Goal: Task Accomplishment & Management: Manage account settings

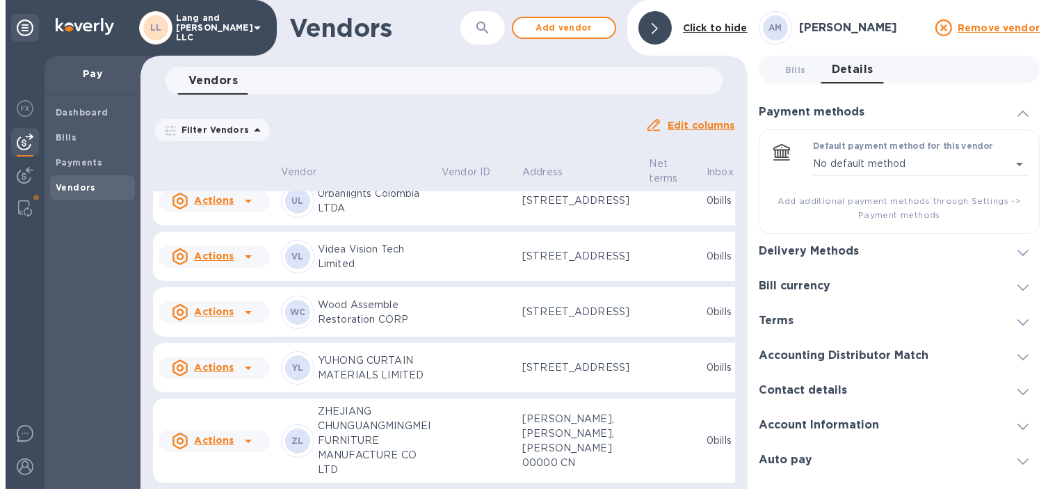
scroll to position [3514, 0]
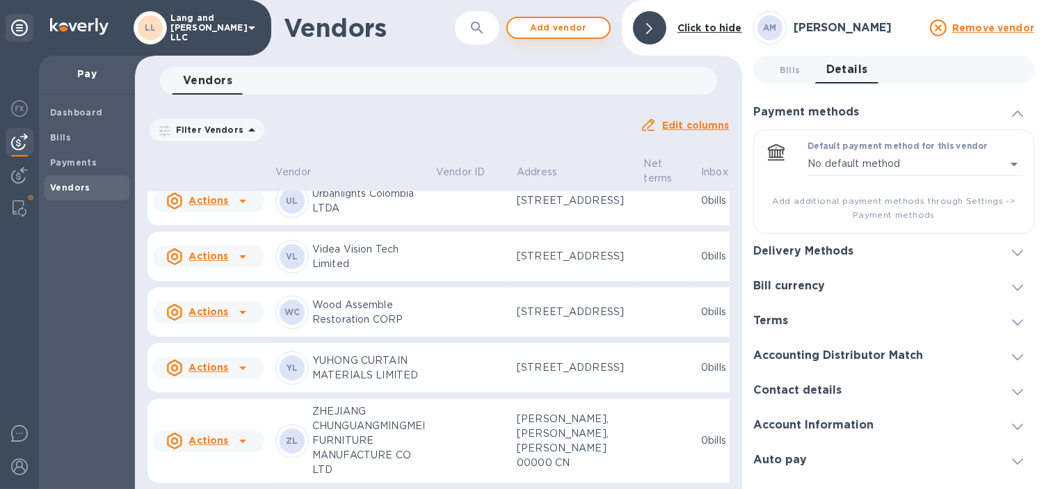
click at [572, 30] on span "Add vendor" at bounding box center [558, 27] width 79 height 17
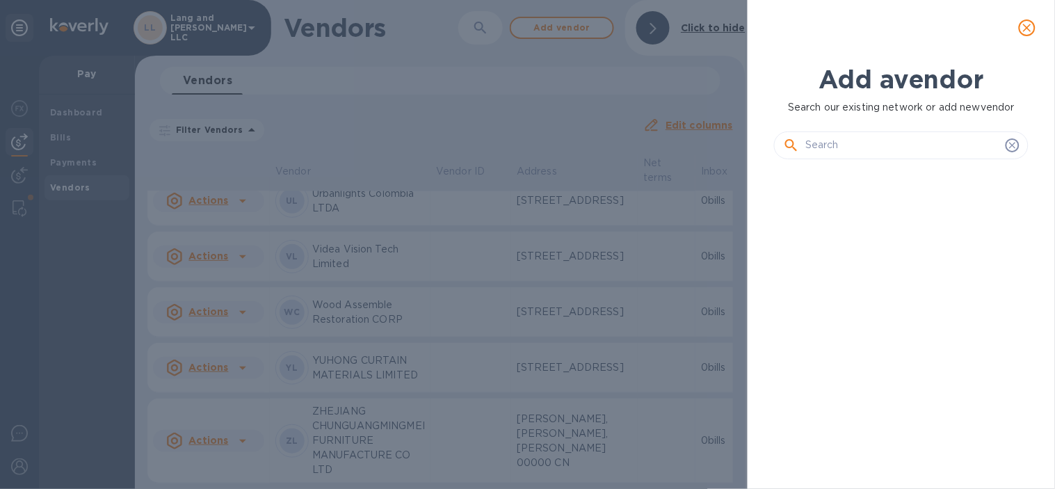
scroll to position [270, 259]
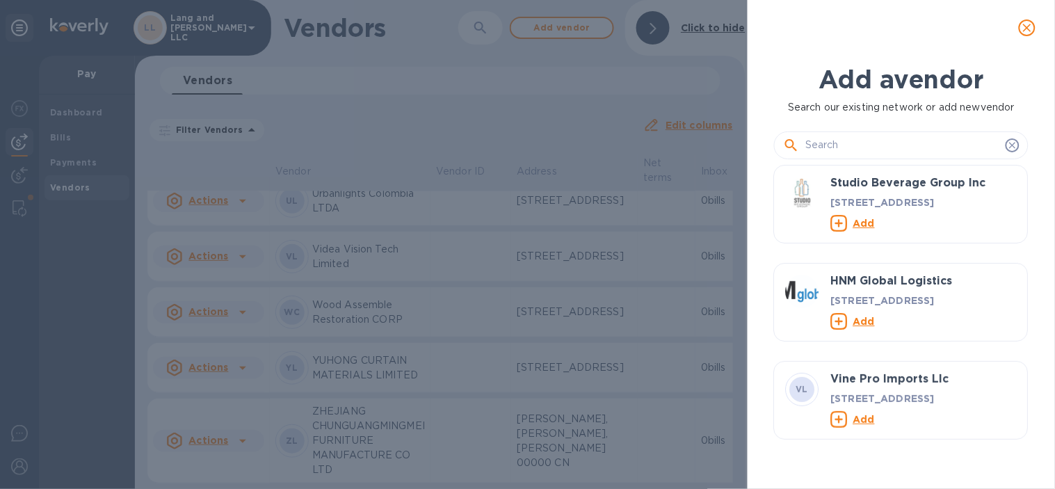
click at [831, 145] on input "text" at bounding box center [902, 145] width 195 height 21
paste input "Food52 Inc., dba Schoolhouse Electric"
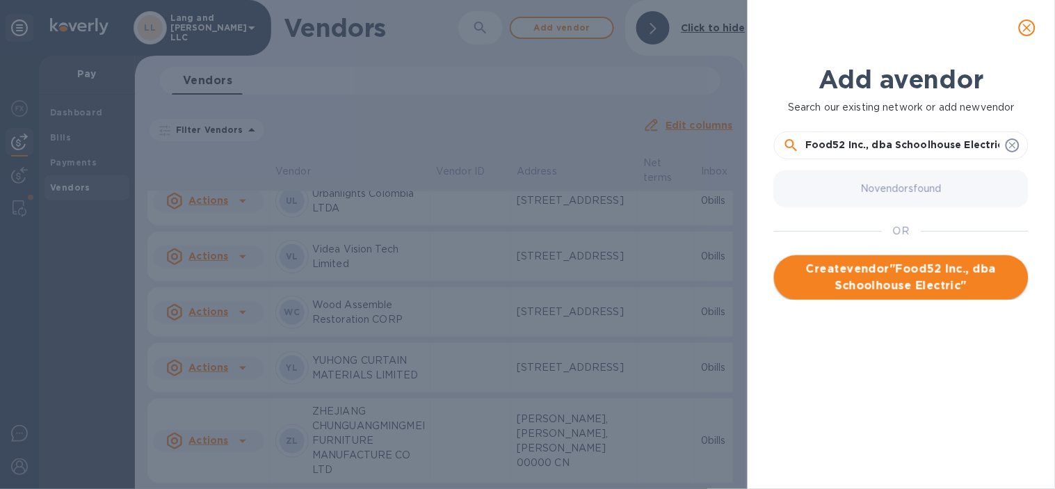
type input "Food52 Inc., dba Schoolhouse Electric"
click at [863, 270] on span "Create vendor " Food52 Inc., dba Schoolhouse Electric "" at bounding box center [901, 277] width 232 height 33
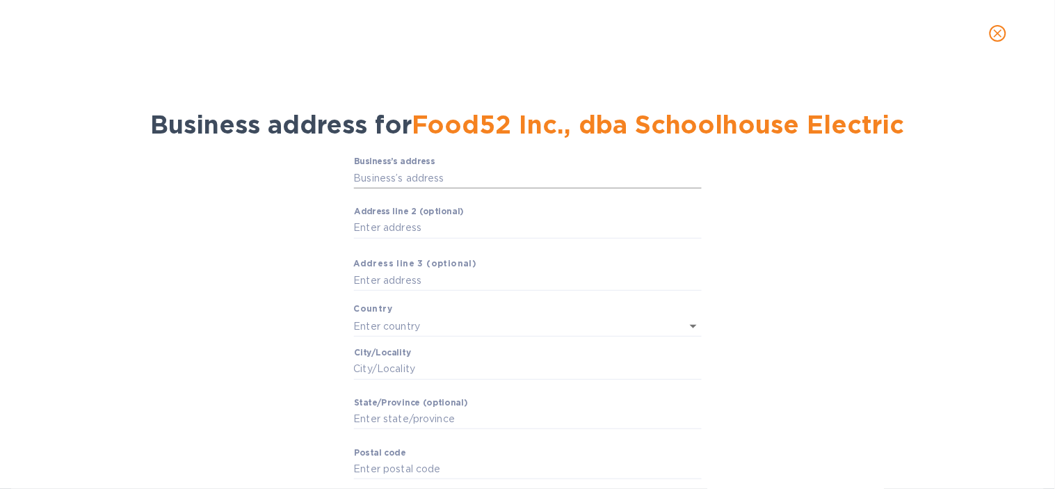
click at [460, 179] on input "Business’s аddress" at bounding box center [528, 178] width 348 height 21
paste input "[STREET_ADDRESS][US_STATE]"
type input "[STREET_ADDRESS]"
type input "[GEOGRAPHIC_DATA]"
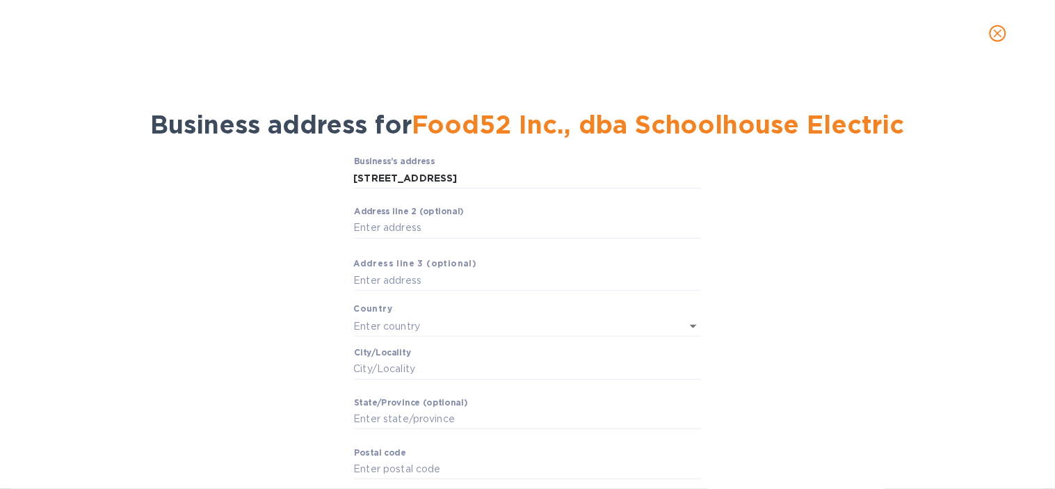
type input "GA"
type input "30513"
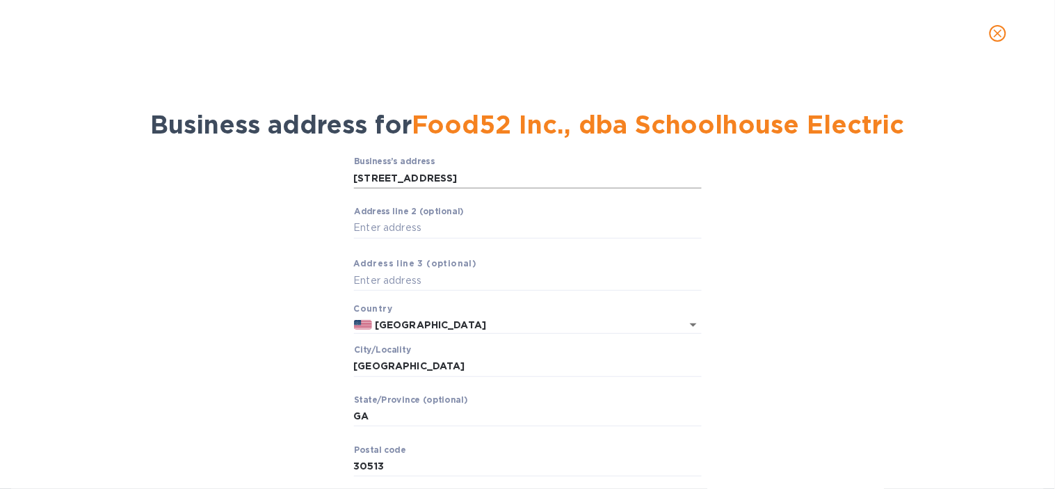
click at [490, 186] on input "[STREET_ADDRESS]" at bounding box center [528, 178] width 348 height 21
click at [508, 176] on input "[STREET_ADDRESS]" at bounding box center [528, 178] width 348 height 21
type input "[STREET_ADDRESS]"
click at [287, 209] on div "Business’s аddress [STREET_ADDRESS] Golden ​ Аddress line 2 (optional) ​ Аddres…" at bounding box center [527, 339] width 1019 height 383
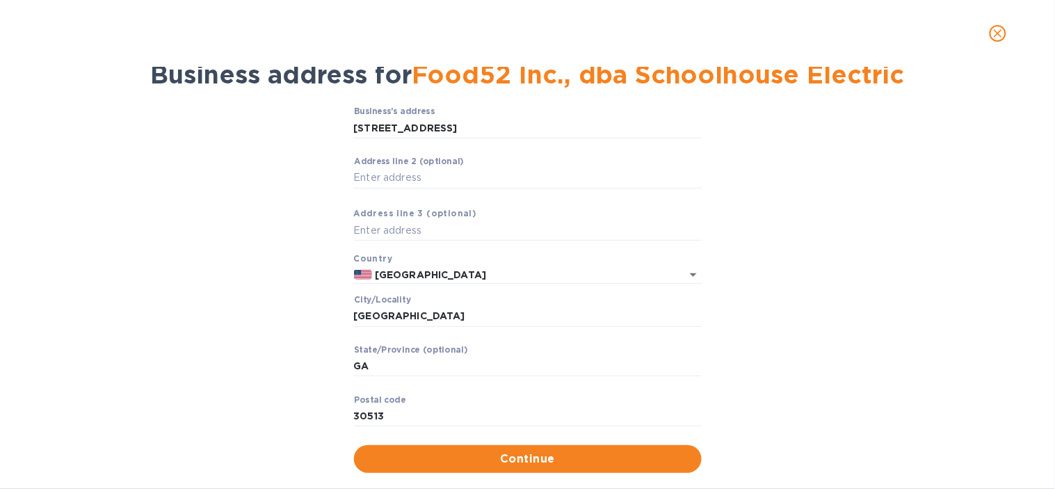
scroll to position [75, 0]
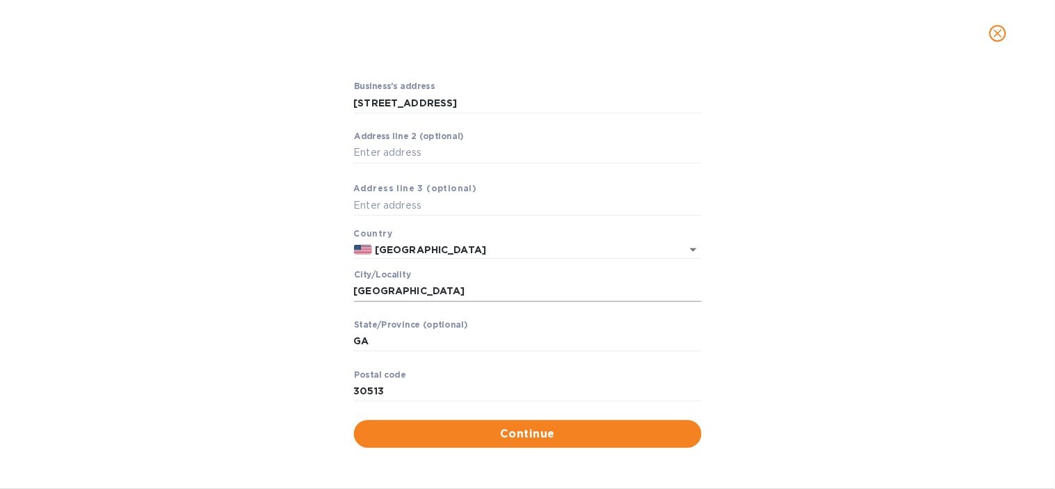
click at [401, 293] on input "[GEOGRAPHIC_DATA]" at bounding box center [528, 291] width 348 height 21
drag, startPoint x: 415, startPoint y: 293, endPoint x: 324, endPoint y: 291, distance: 90.4
click at [324, 291] on div "Business’s аddress [STREET_ADDRESS] Golden ​ Аddress line 2 (optional) ​ Аddres…" at bounding box center [527, 264] width 1019 height 383
type input "[US_STATE]"
click at [379, 344] on input "GA" at bounding box center [528, 341] width 348 height 21
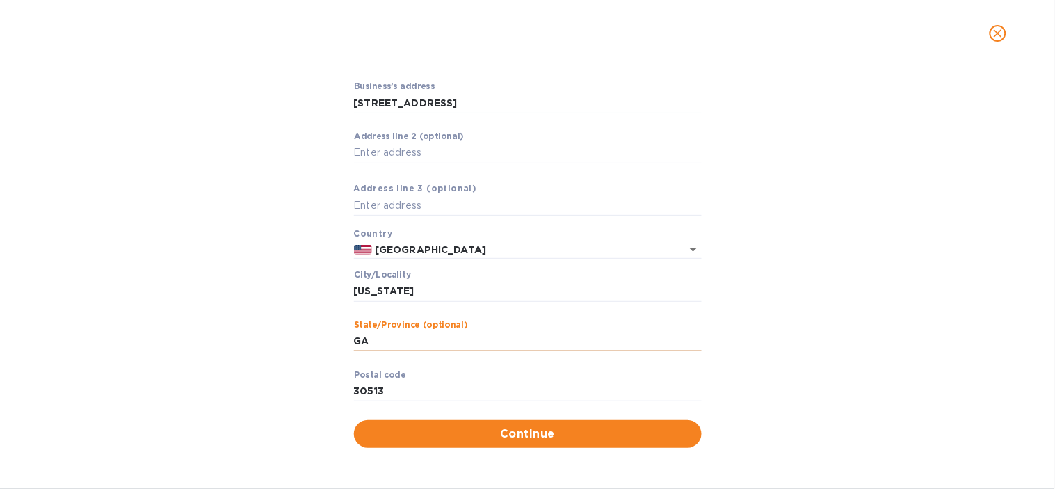
drag, startPoint x: 379, startPoint y: 344, endPoint x: 352, endPoint y: 342, distance: 27.2
click at [354, 342] on input "GA" at bounding box center [528, 341] width 348 height 21
type input "CO"
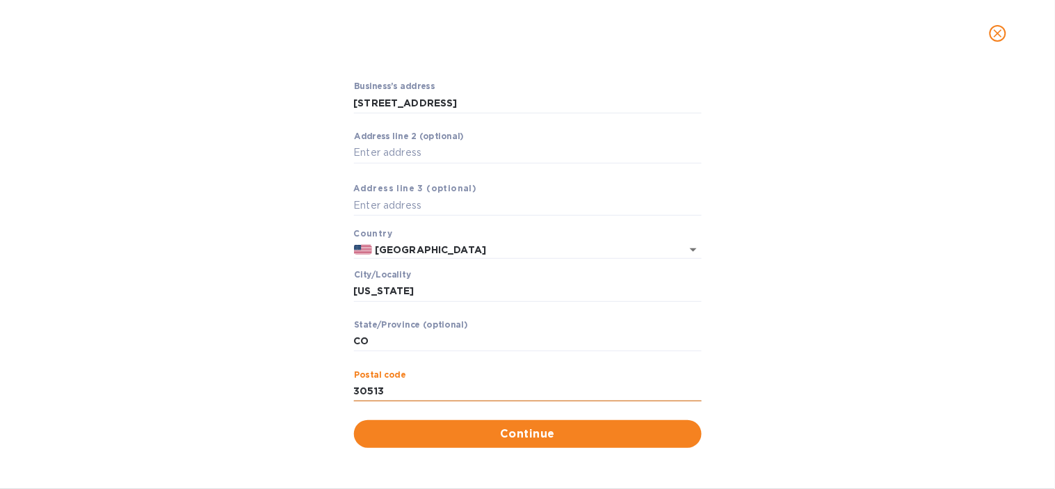
click at [402, 387] on input "30513" at bounding box center [528, 391] width 348 height 21
drag, startPoint x: 405, startPoint y: 392, endPoint x: 290, endPoint y: 391, distance: 115.5
click at [290, 391] on div "Business’s аddress [STREET_ADDRESS] Golden ​ Аddress line 2 (optional) ​ Аddres…" at bounding box center [527, 264] width 1019 height 383
type input "80403"
click at [490, 426] on span "Continue" at bounding box center [527, 434] width 325 height 17
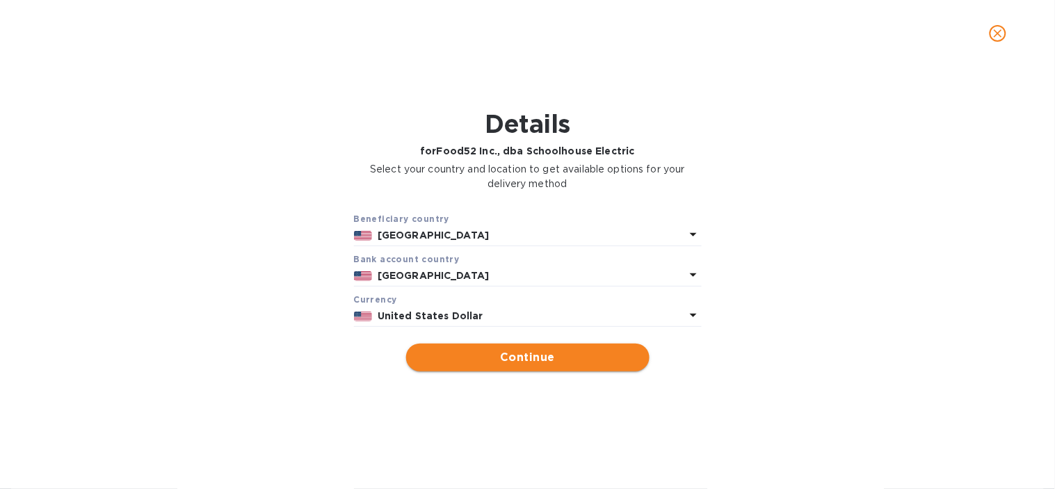
click at [531, 356] on span "Continue" at bounding box center [527, 357] width 221 height 17
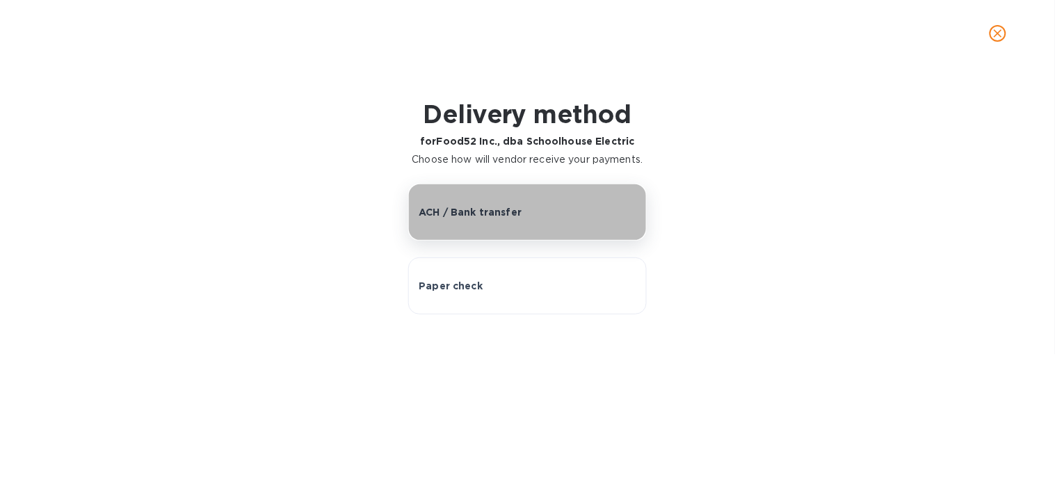
click at [460, 212] on p "ACH / Bank transfer" at bounding box center [470, 212] width 103 height 14
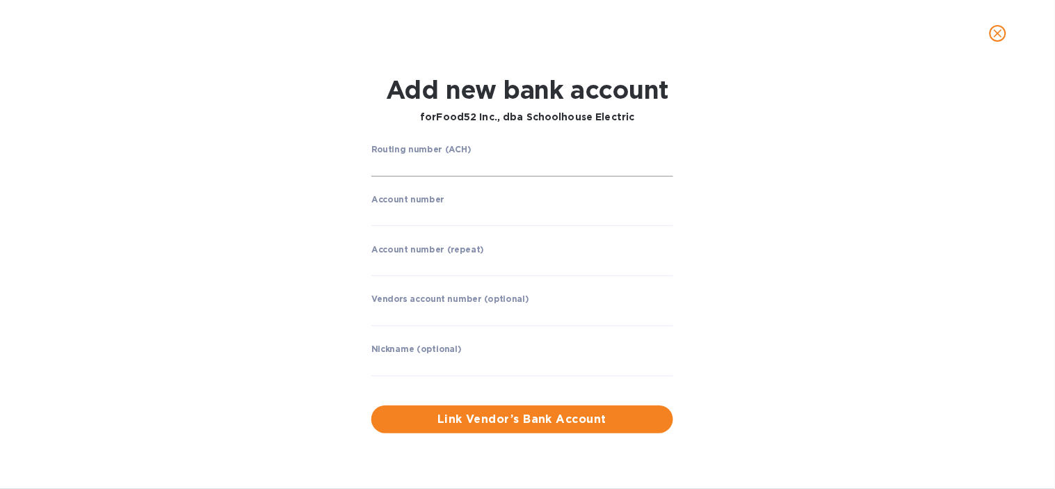
click at [414, 170] on input "string" at bounding box center [522, 166] width 302 height 21
paste input "121143626"
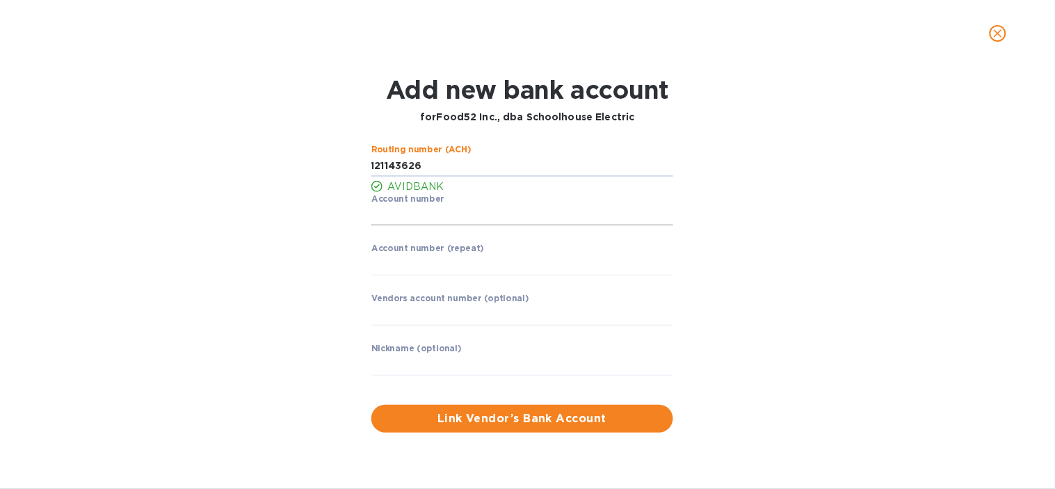
type input "121143626"
click at [409, 213] on input "string" at bounding box center [522, 215] width 302 height 21
click at [401, 220] on input "string" at bounding box center [522, 215] width 302 height 21
paste input "40045378"
type input "140045378"
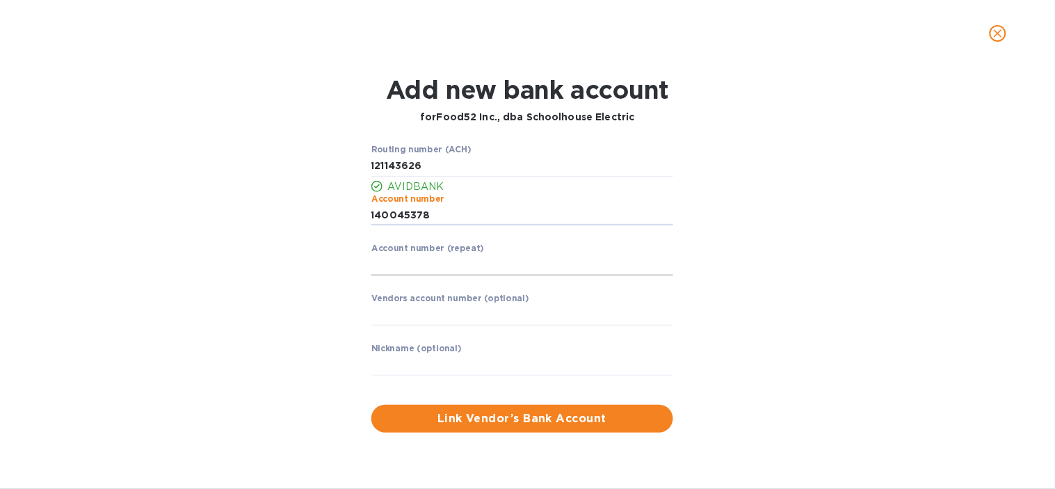
click at [410, 268] on input "string" at bounding box center [522, 265] width 302 height 21
paste input "40045378"
type input "140045378"
click at [330, 232] on div "Routing number (ACH) AVIDBANK Account number ​ Account number (repeat) ​ Vendor…" at bounding box center [527, 288] width 679 height 305
click at [434, 364] on input "text" at bounding box center [522, 365] width 302 height 21
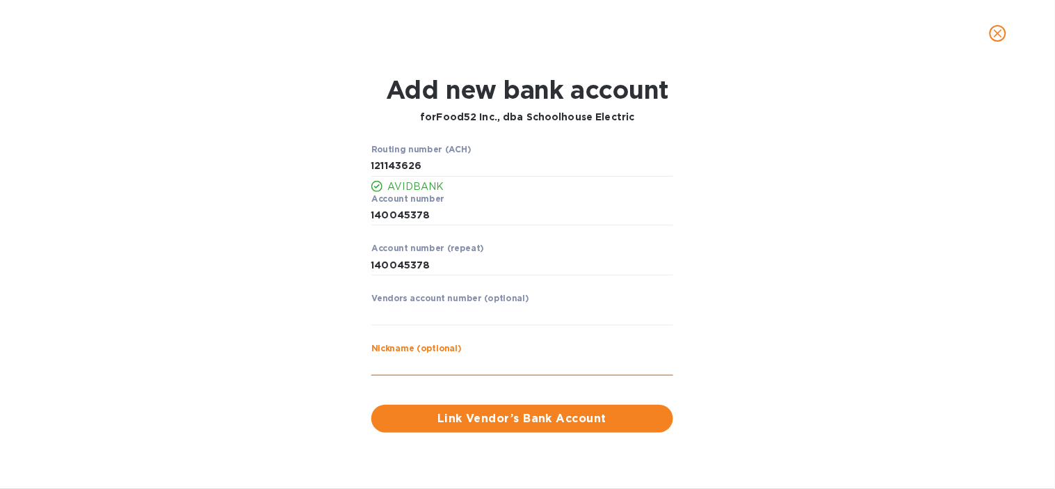
click at [434, 364] on input "text" at bounding box center [522, 365] width 302 height 21
click at [408, 353] on div "Nickname (optional) ​" at bounding box center [522, 369] width 302 height 50
click at [405, 362] on input "text" at bounding box center [522, 365] width 302 height 21
paste input "Schoolhouse Electric"
type input "Schoolhouse Electric"
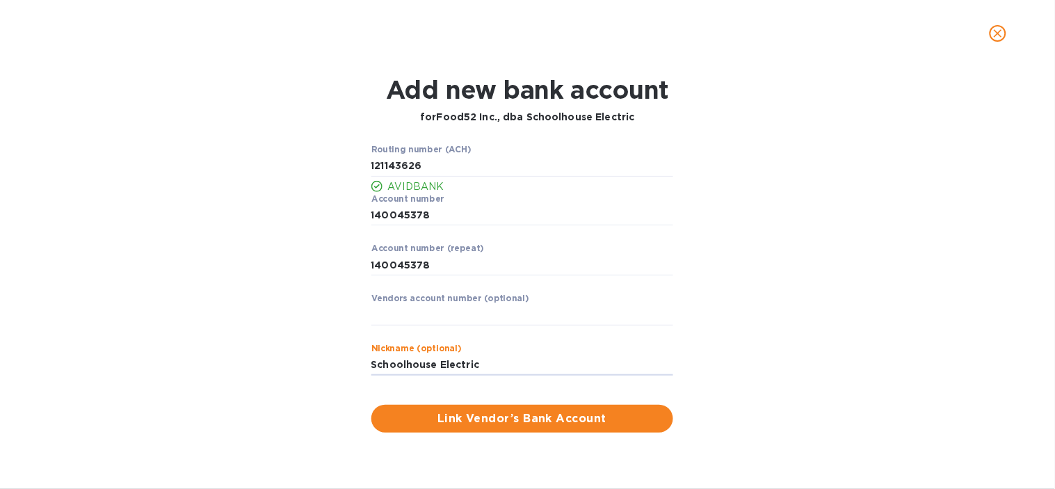
click at [433, 197] on label "Account number" at bounding box center [407, 199] width 73 height 8
click at [529, 414] on span "Link Vendor’s Bank Account" at bounding box center [523, 418] width 280 height 17
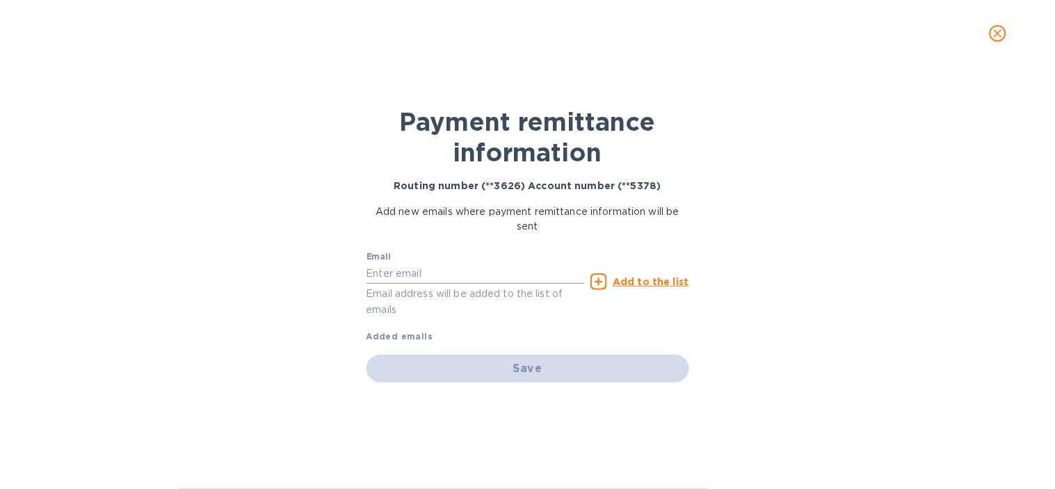
click at [454, 269] on input "text" at bounding box center [476, 273] width 219 height 21
paste input "[STREET_ADDRESS][US_STATE]"
type input "8"
click at [469, 275] on input "text" at bounding box center [476, 273] width 219 height 21
paste input "[STREET_ADDRESS][US_STATE]"
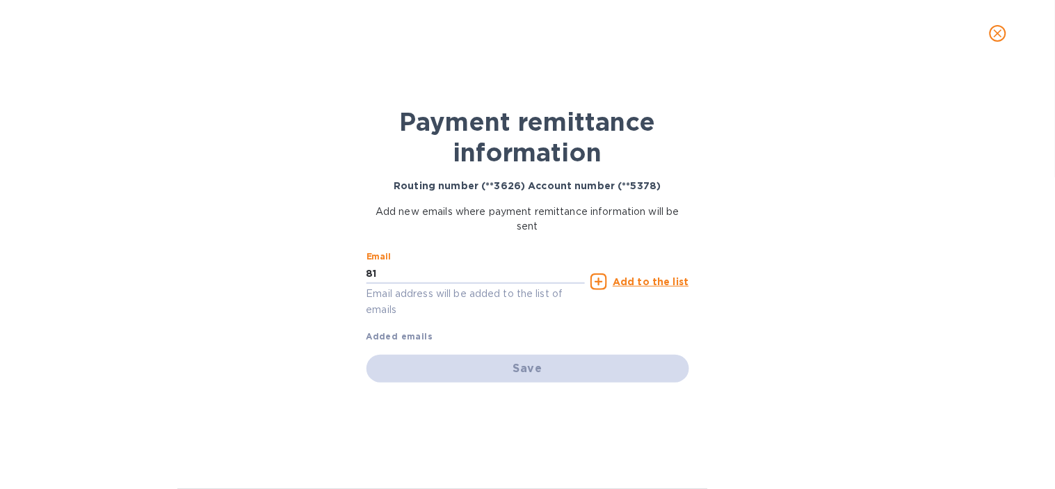
type input "8"
paste input "[EMAIL_ADDRESS][DOMAIN_NAME]"
type input "[EMAIL_ADDRESS][DOMAIN_NAME]"
drag, startPoint x: 456, startPoint y: 266, endPoint x: 487, endPoint y: 309, distance: 52.3
click at [487, 309] on p "Email address will be added to the list of emails" at bounding box center [476, 302] width 219 height 32
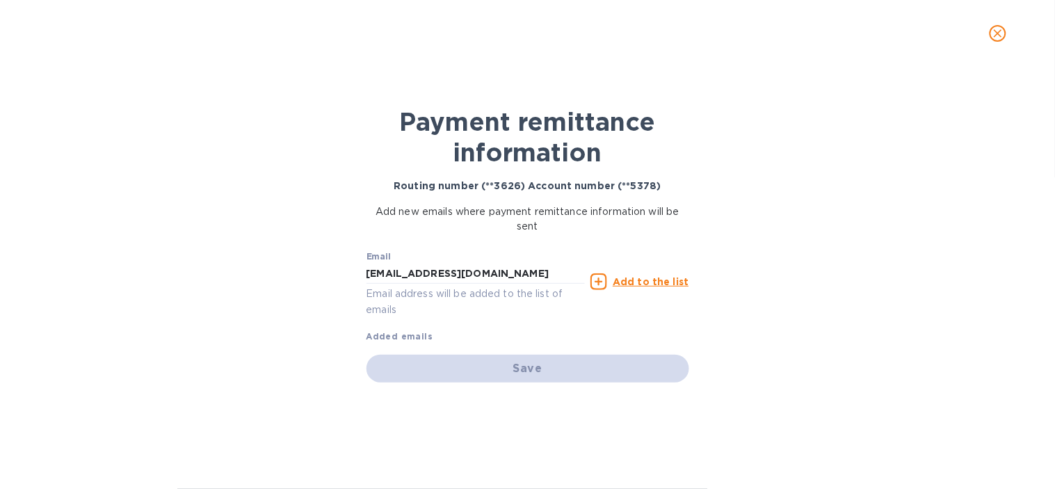
click at [661, 275] on p "Add to the list" at bounding box center [651, 282] width 76 height 14
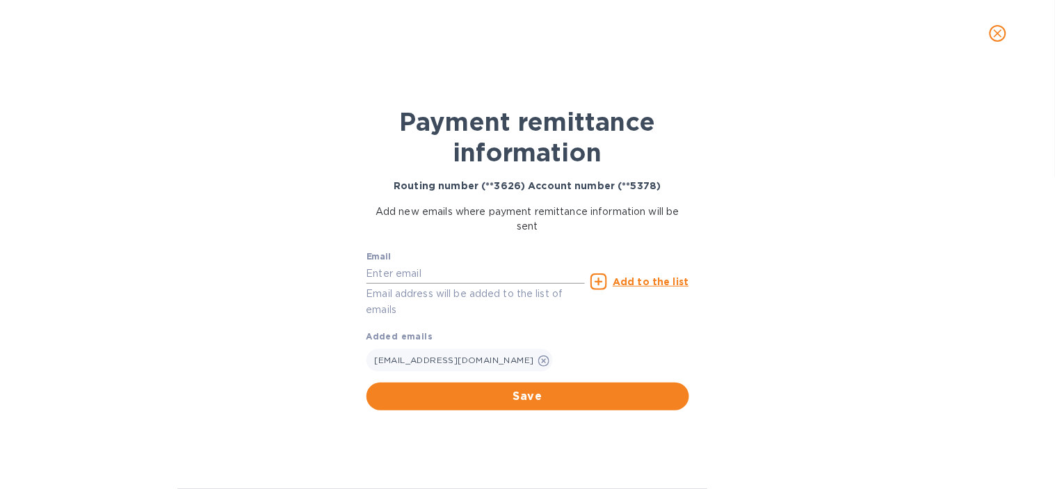
click at [484, 273] on input "text" at bounding box center [476, 273] width 219 height 21
click at [428, 270] on input "[EMAIL_ADDRESS][DOMAIN_NAME]" at bounding box center [476, 273] width 219 height 21
type input "[EMAIL_ADDRESS][DOMAIN_NAME]"
click at [627, 276] on u "Add to the list" at bounding box center [651, 281] width 76 height 11
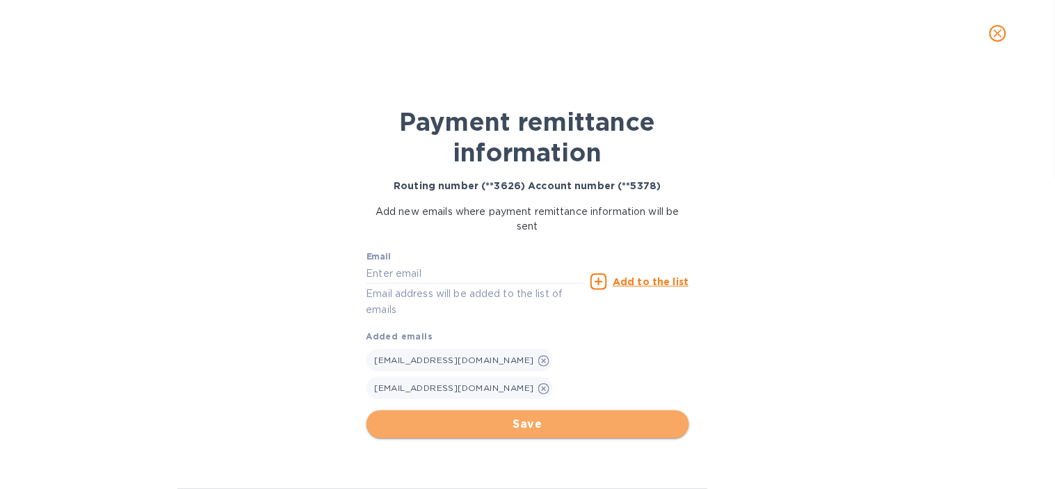
click at [578, 416] on span "Save" at bounding box center [528, 424] width 300 height 17
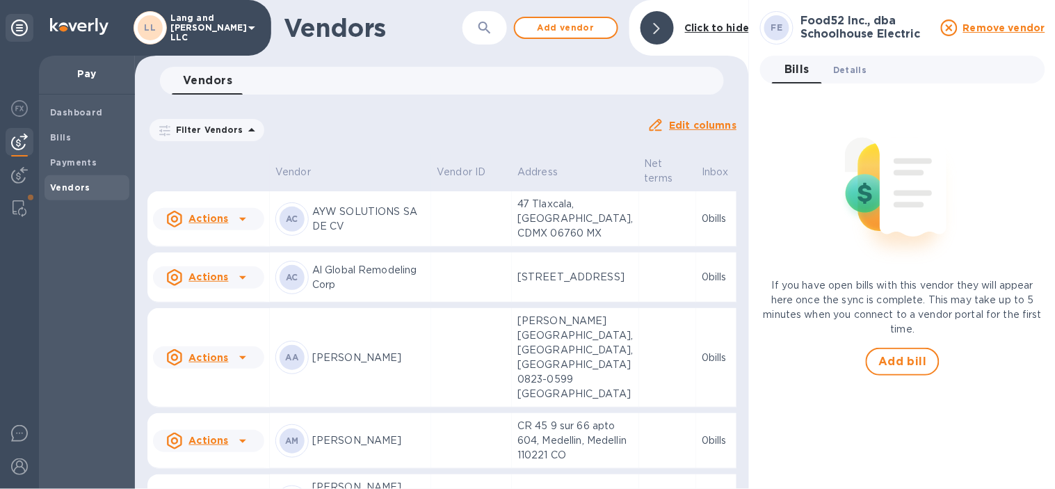
click at [851, 67] on span "Details 0" at bounding box center [849, 70] width 33 height 15
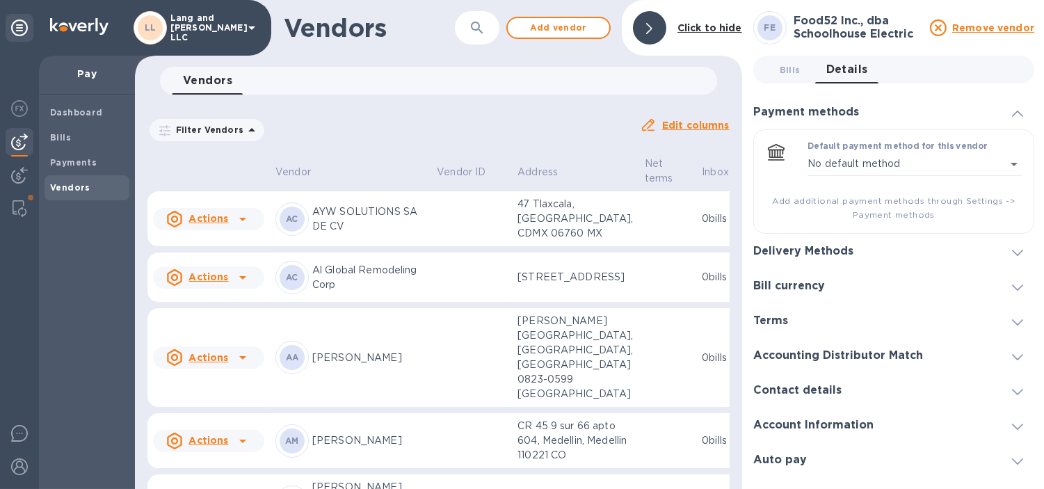
click at [816, 255] on h3 "Delivery Methods" at bounding box center [803, 251] width 100 height 13
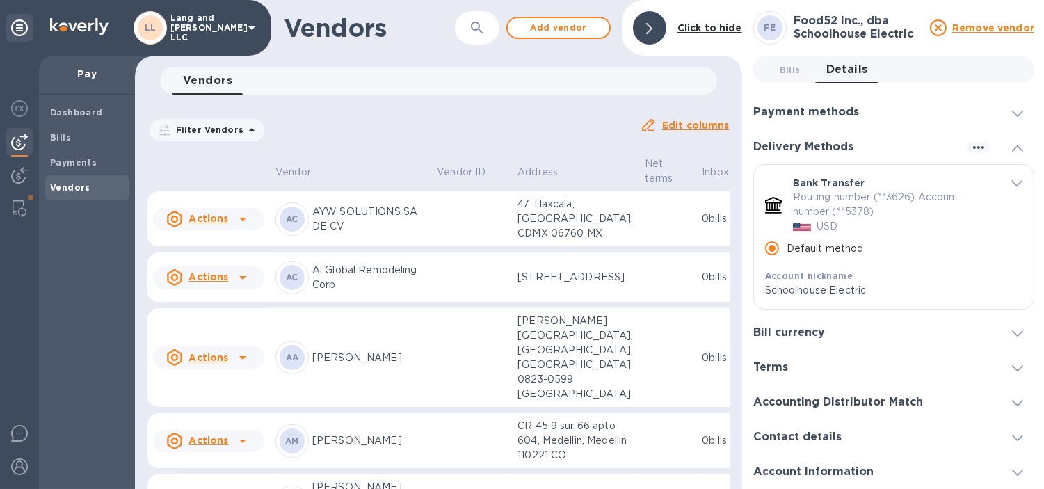
click at [650, 25] on icon at bounding box center [649, 28] width 6 height 11
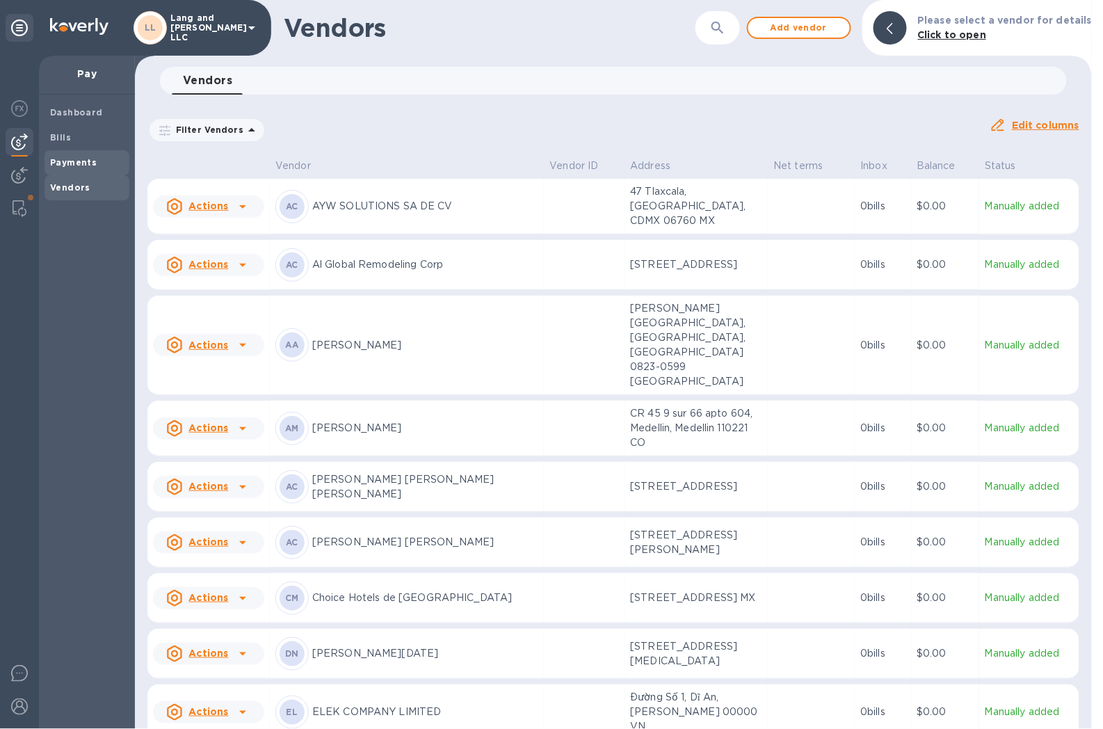
click at [65, 156] on span "Payments" at bounding box center [73, 163] width 47 height 14
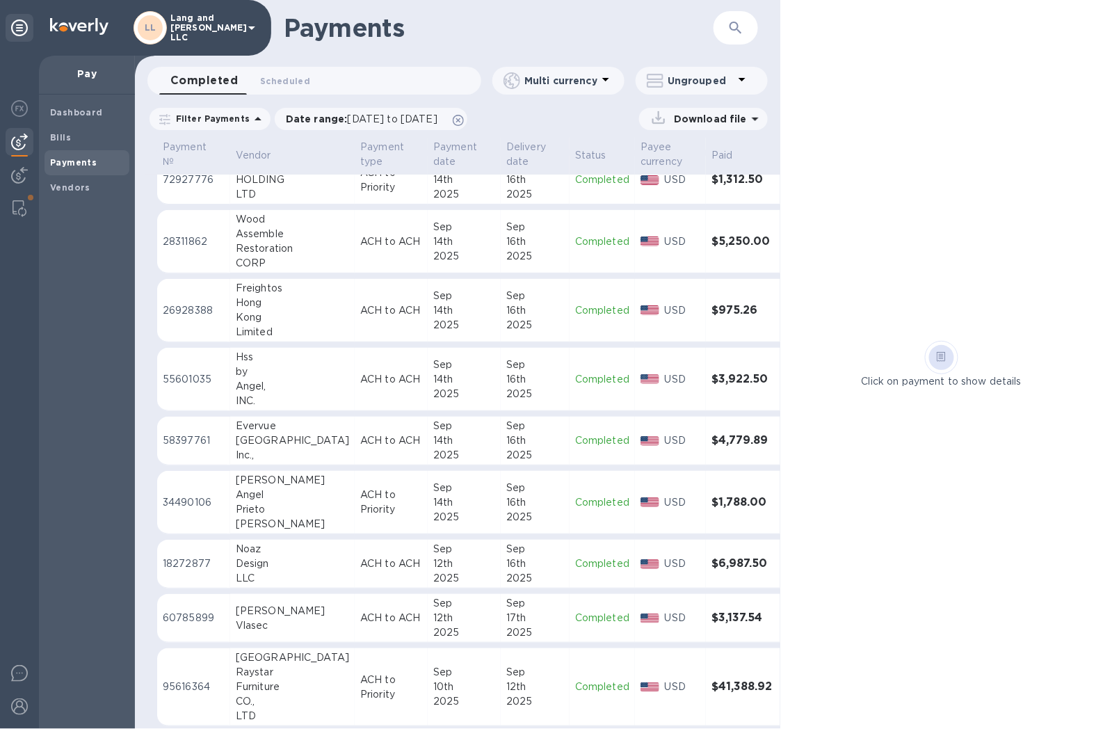
scroll to position [232, 0]
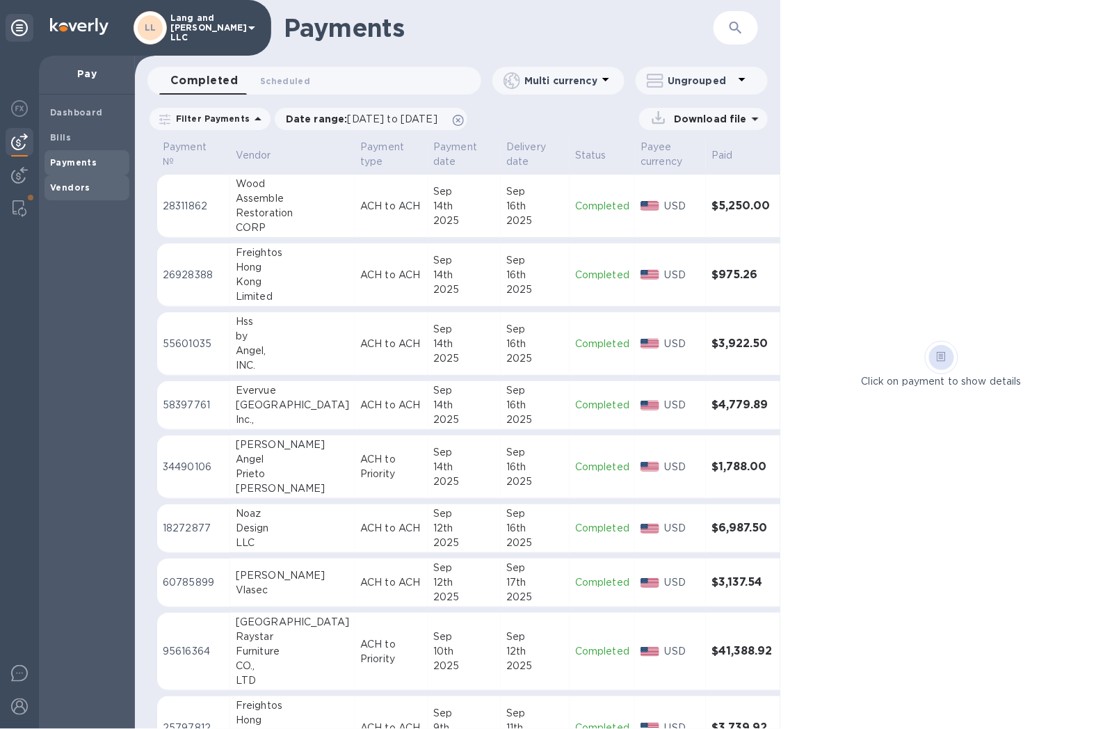
click at [79, 193] on div "Vendors" at bounding box center [87, 187] width 85 height 25
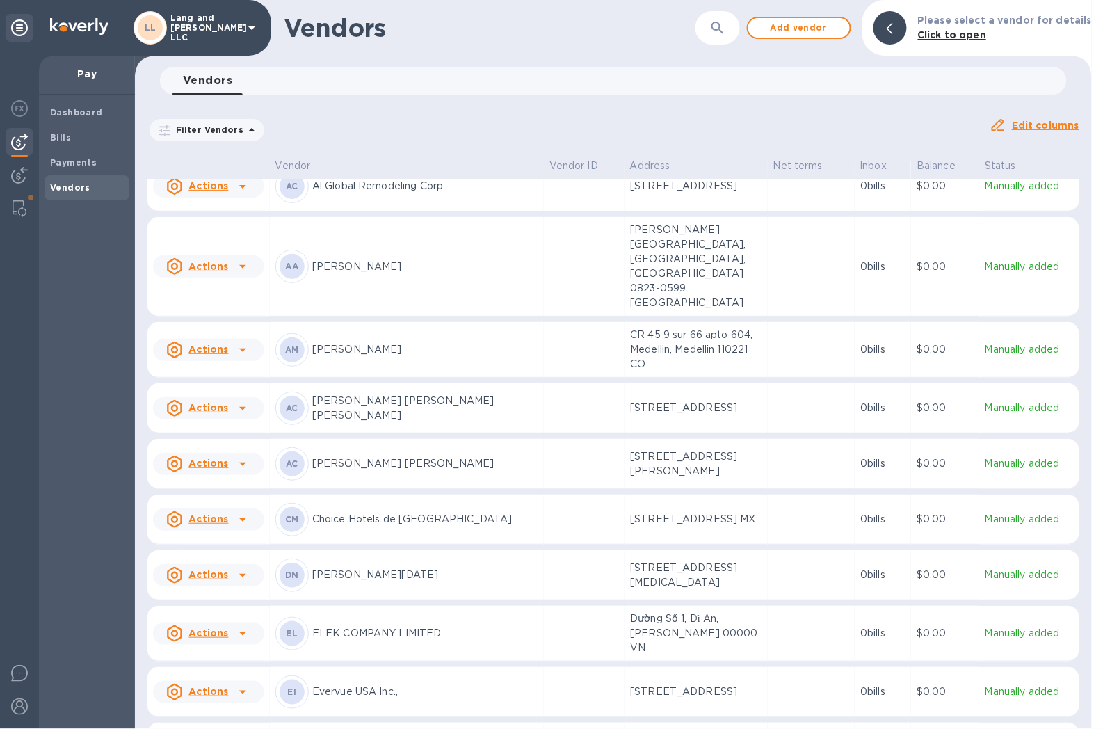
scroll to position [77, 0]
click at [810, 33] on span "Add vendor" at bounding box center [798, 27] width 79 height 17
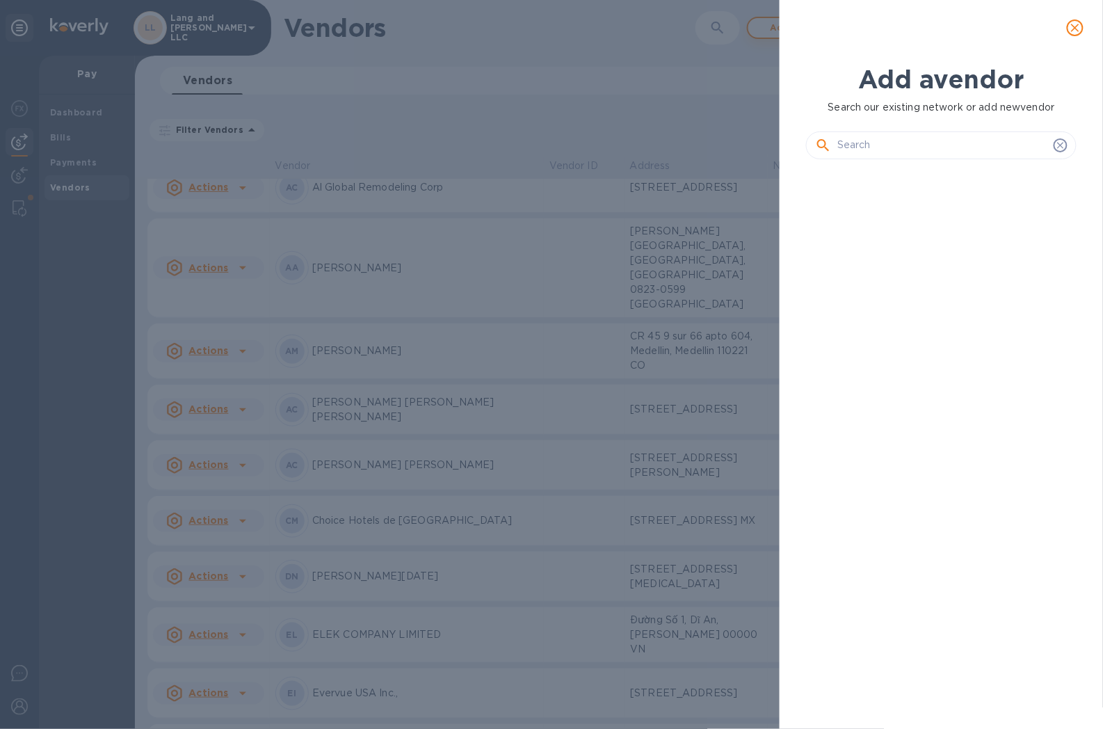
scroll to position [510, 276]
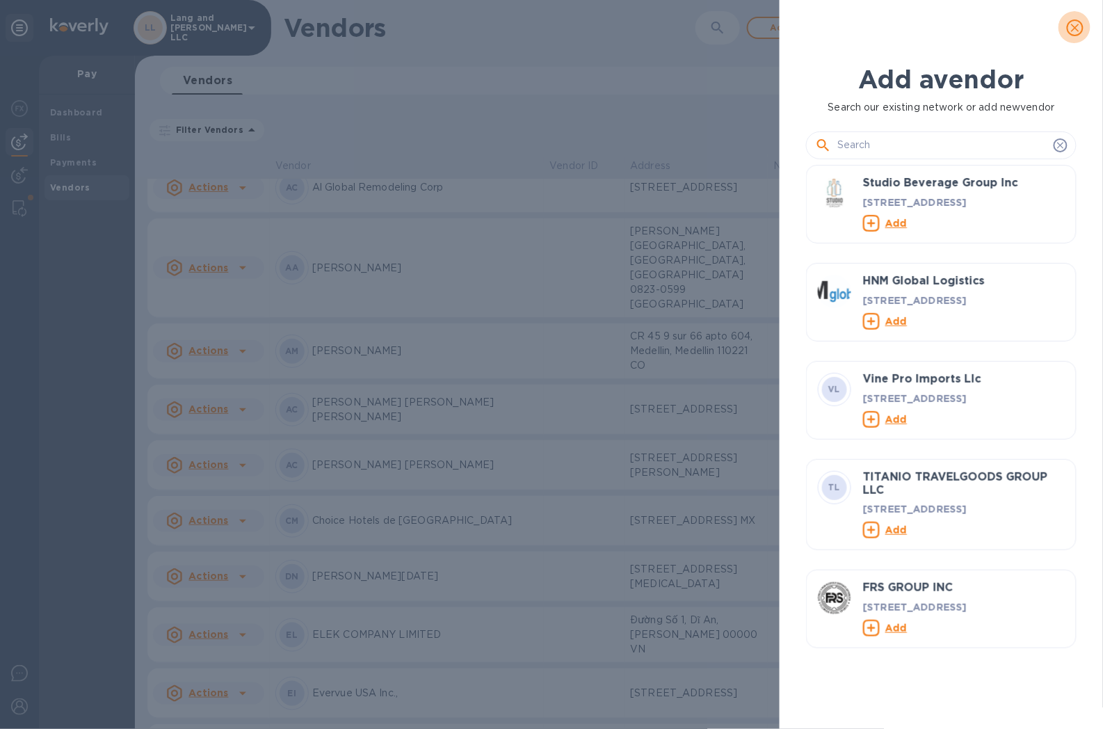
click at [1054, 26] on icon "close" at bounding box center [1075, 28] width 14 height 14
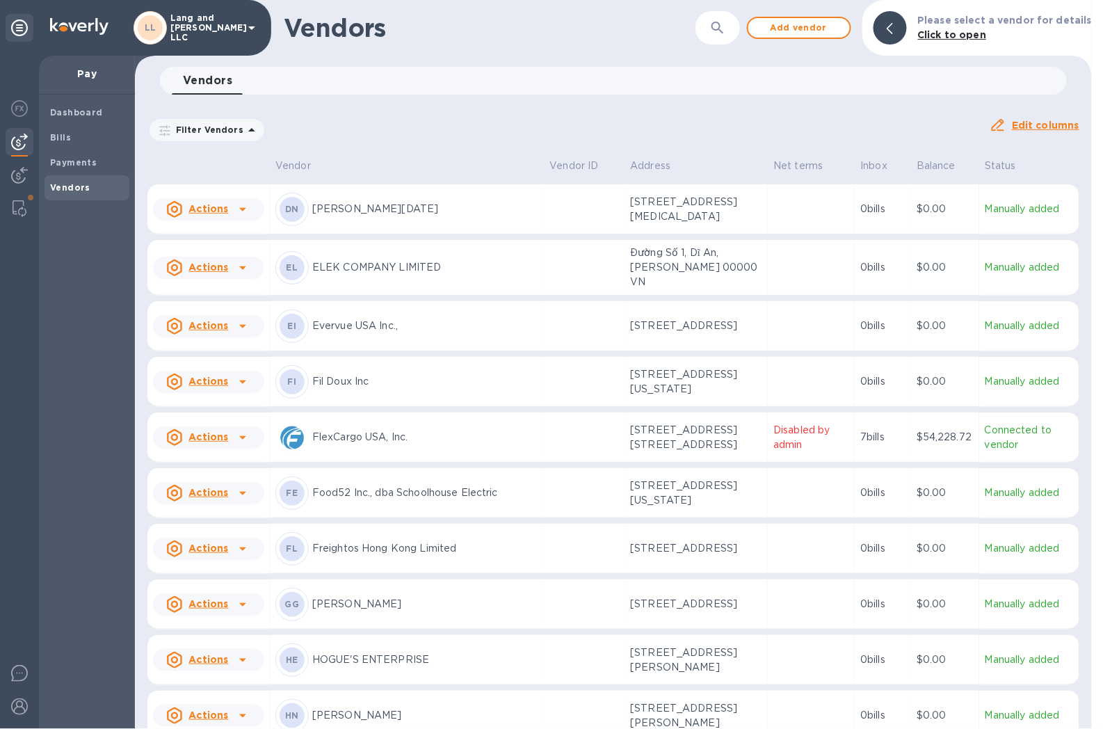
scroll to position [568, 0]
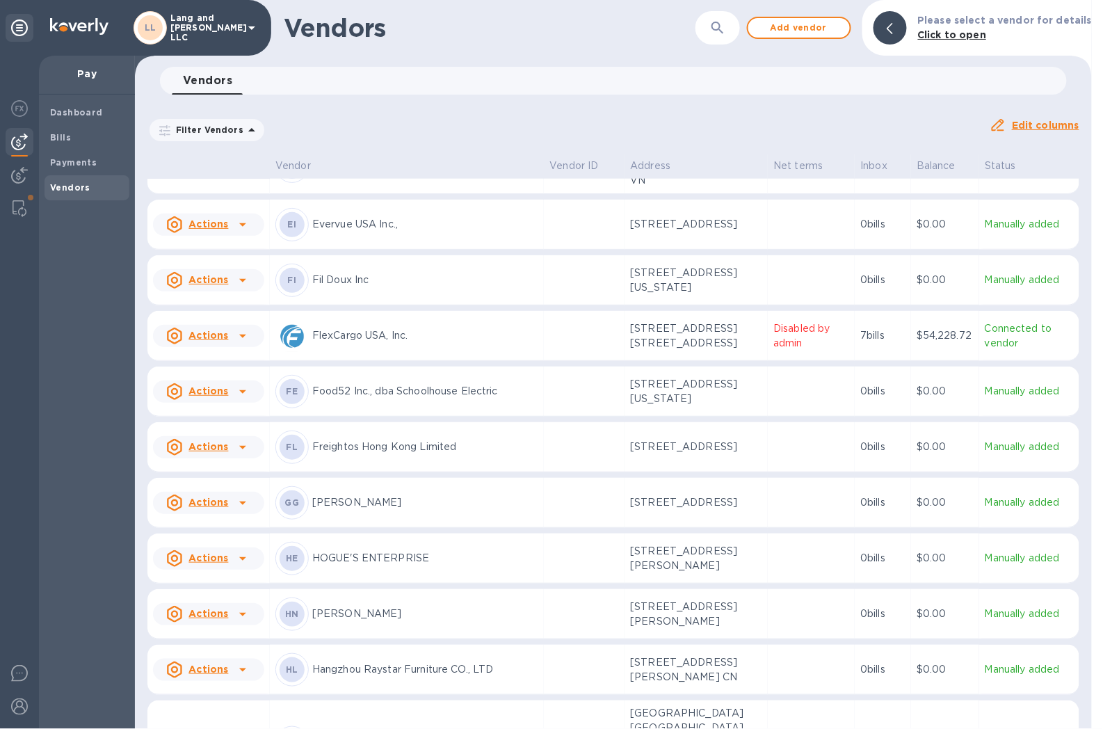
click at [406, 385] on p "Food52 Inc., dba Schoolhouse Electric" at bounding box center [425, 391] width 226 height 15
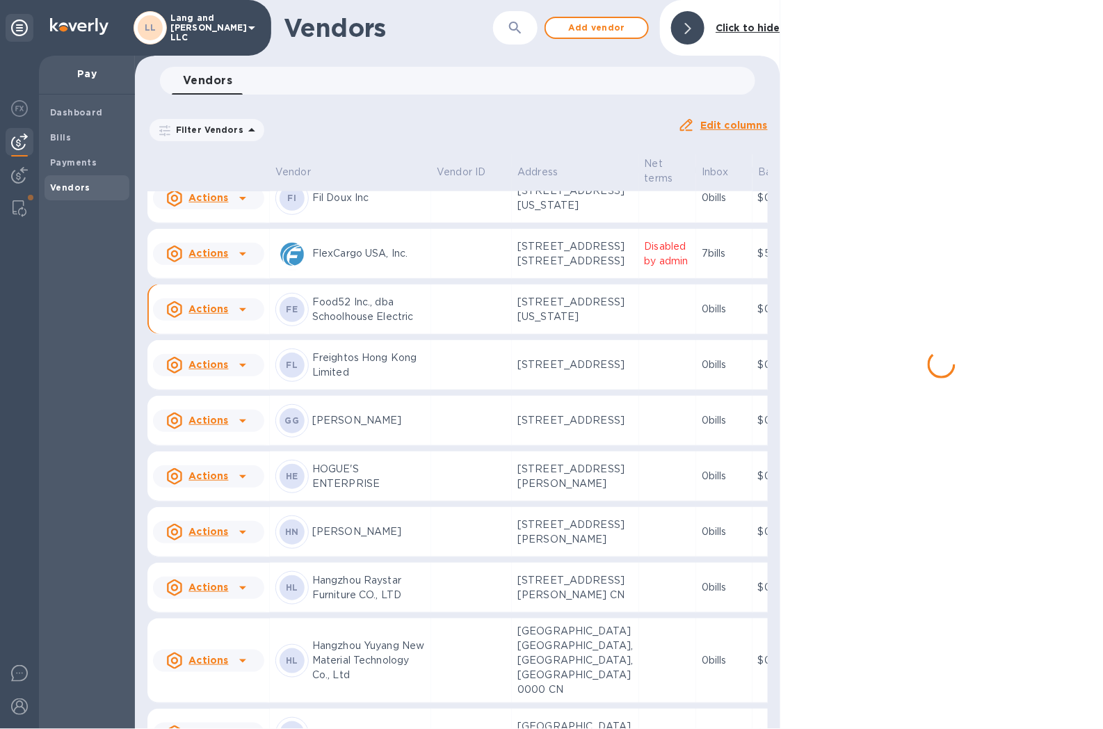
scroll to position [675, 0]
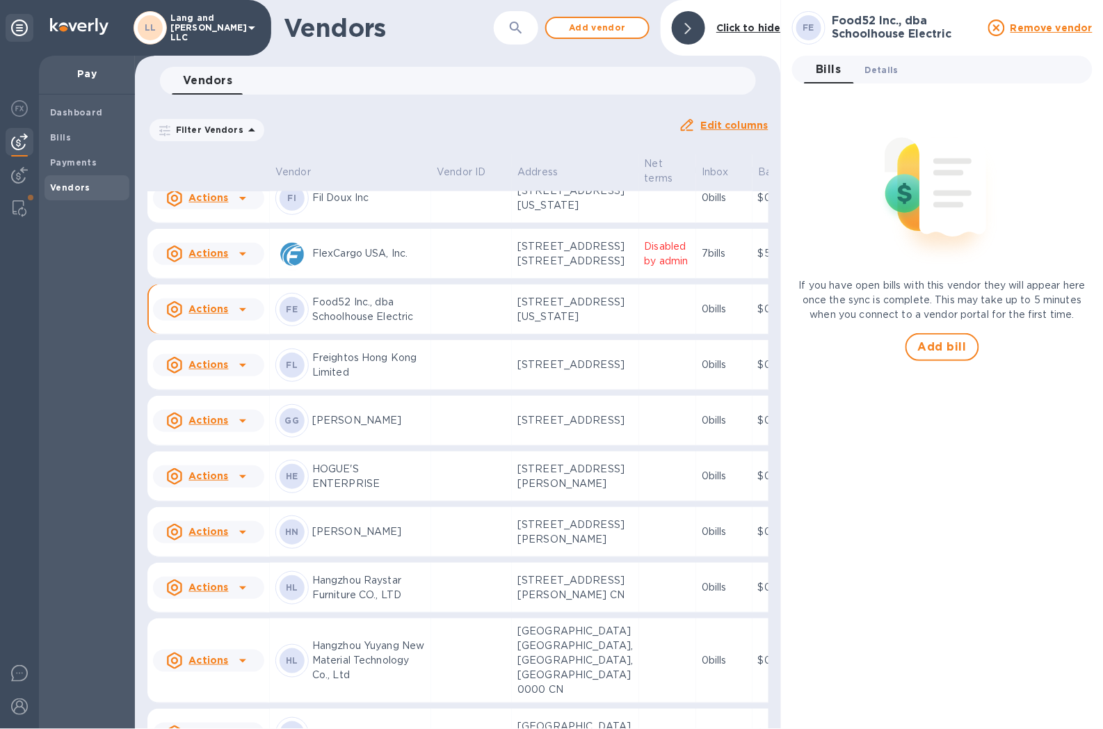
click at [887, 72] on span "Details 0" at bounding box center [881, 70] width 33 height 15
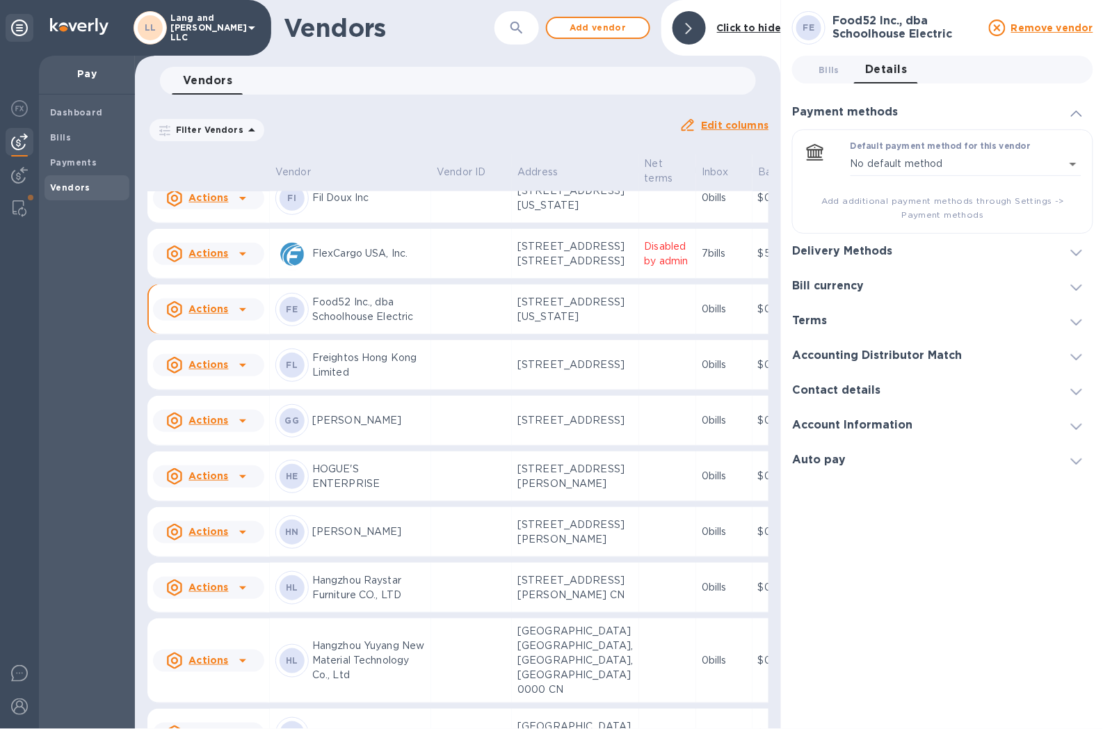
click at [869, 249] on h3 "Delivery Methods" at bounding box center [842, 251] width 100 height 13
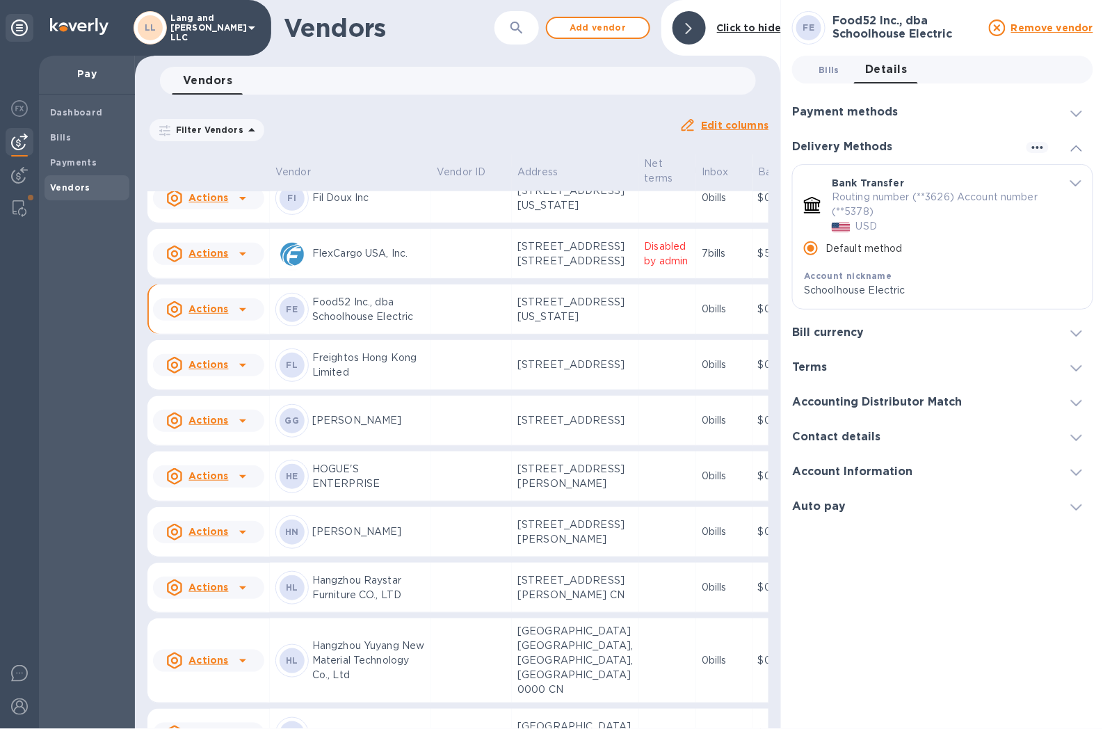
click at [817, 59] on button "Bills 0" at bounding box center [829, 70] width 50 height 28
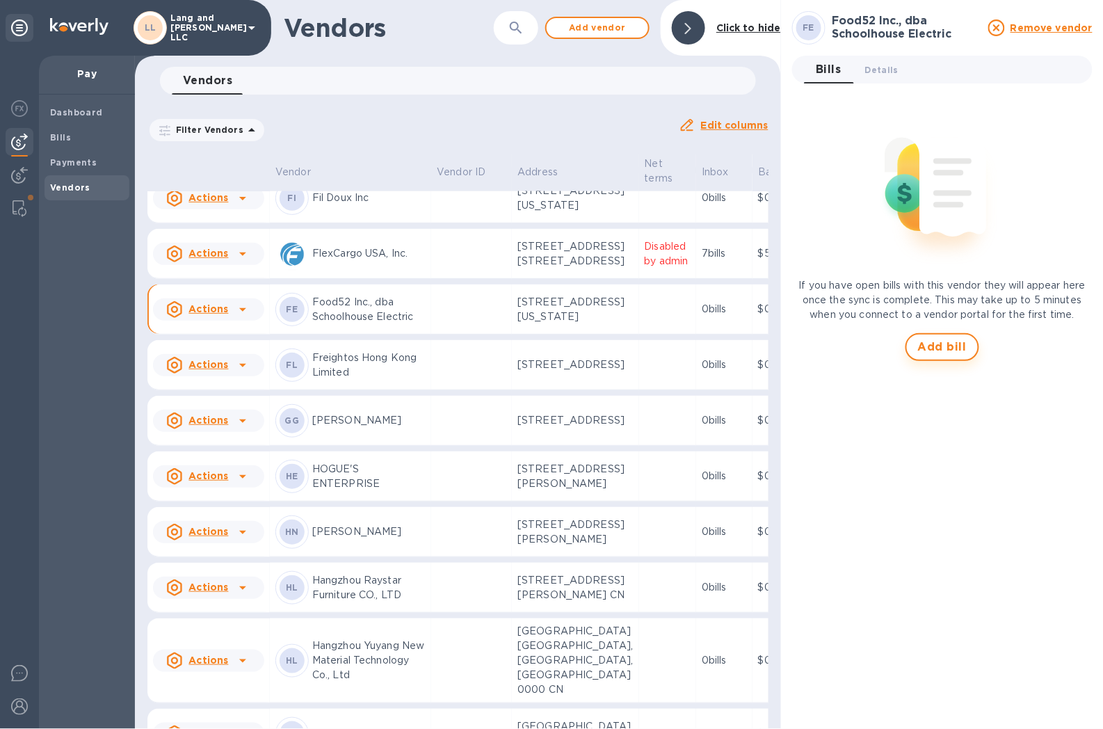
click at [944, 355] on span "Add bill" at bounding box center [942, 347] width 49 height 17
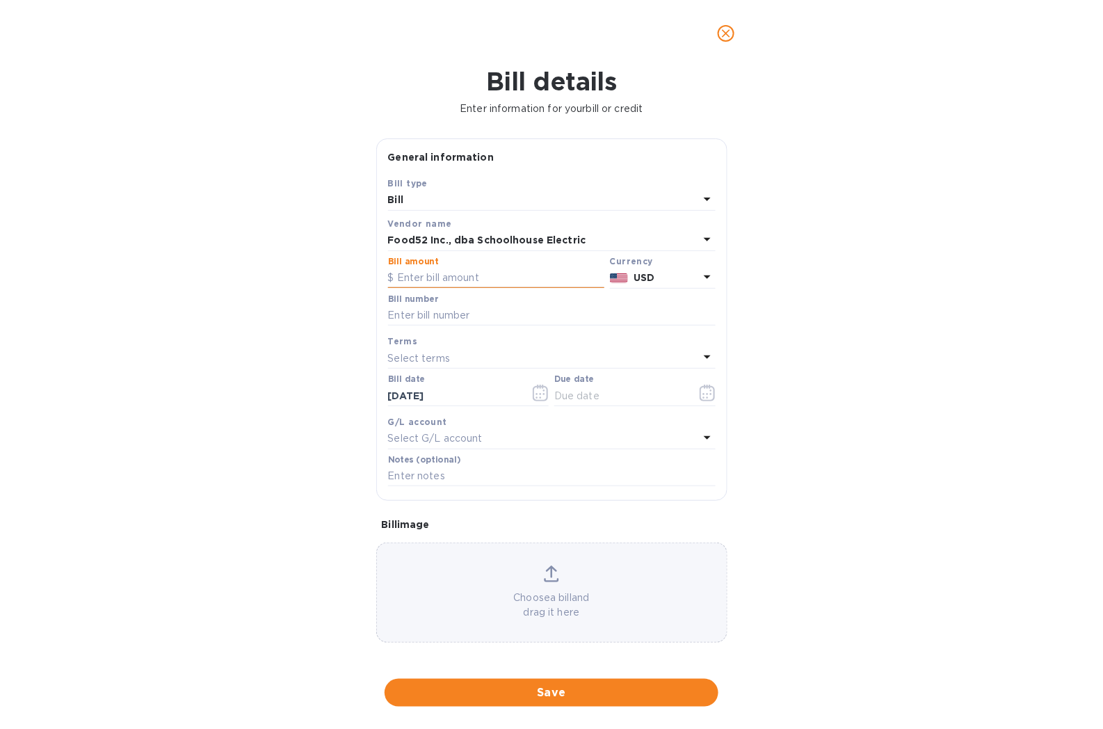
click at [463, 283] on input "text" at bounding box center [496, 278] width 216 height 21
paste input "888,904"
type input "888,904"
click at [483, 316] on input "text" at bounding box center [552, 315] width 328 height 21
type input "4498"
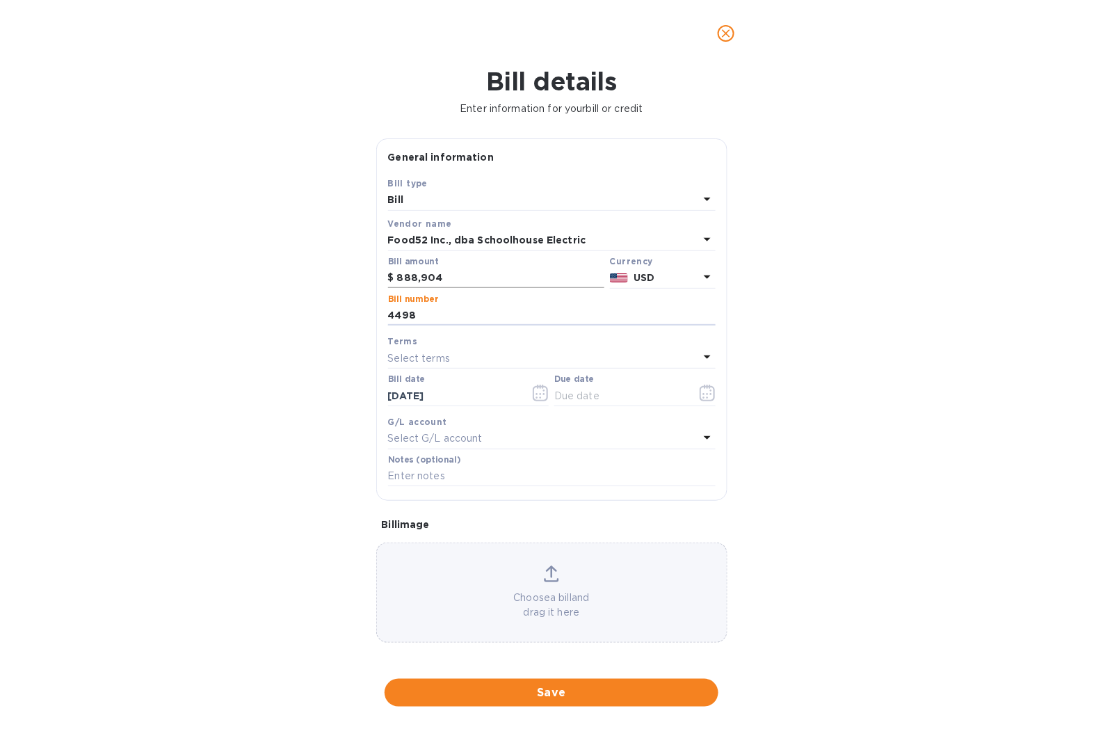
click at [519, 280] on input "888,904" at bounding box center [500, 278] width 207 height 21
drag, startPoint x: 499, startPoint y: 282, endPoint x: 388, endPoint y: 276, distance: 110.7
click at [388, 276] on div "$ 888,904" at bounding box center [496, 278] width 216 height 21
type input "8,889.04"
click at [949, 165] on div "Bill details Enter information for your bill or credit General information Save…" at bounding box center [551, 398] width 1103 height 662
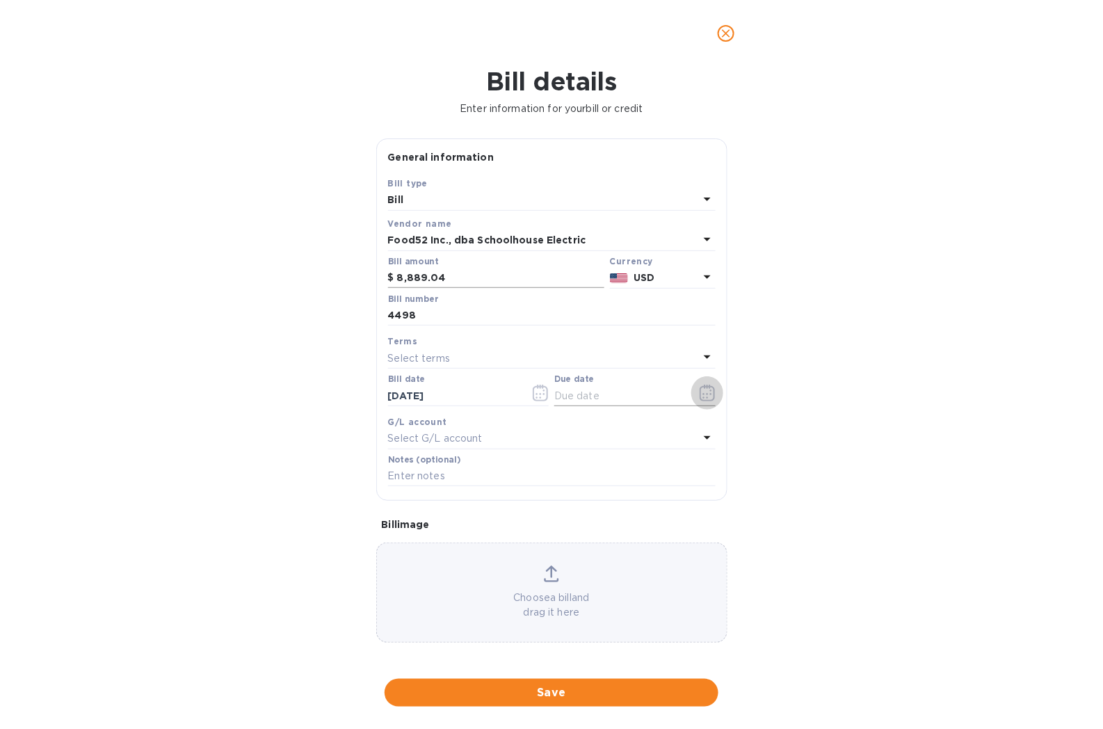
click at [700, 396] on icon "button" at bounding box center [708, 393] width 16 height 17
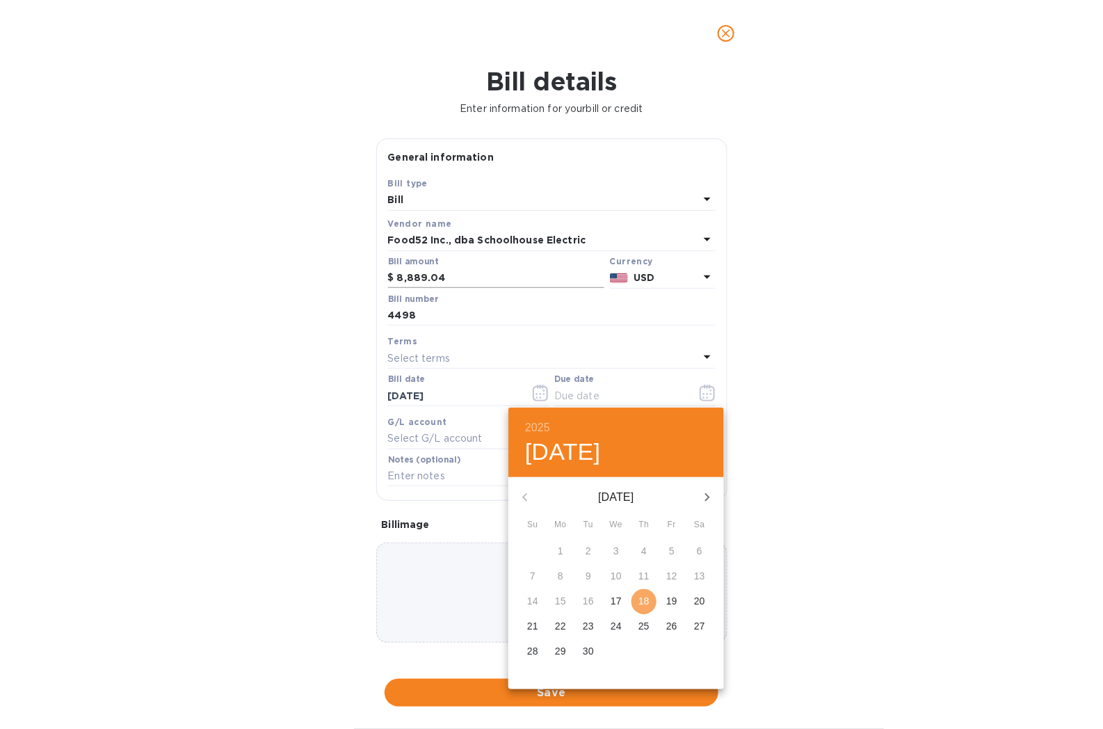
click at [644, 488] on p "18" at bounding box center [643, 601] width 11 height 14
type input "[DATE]"
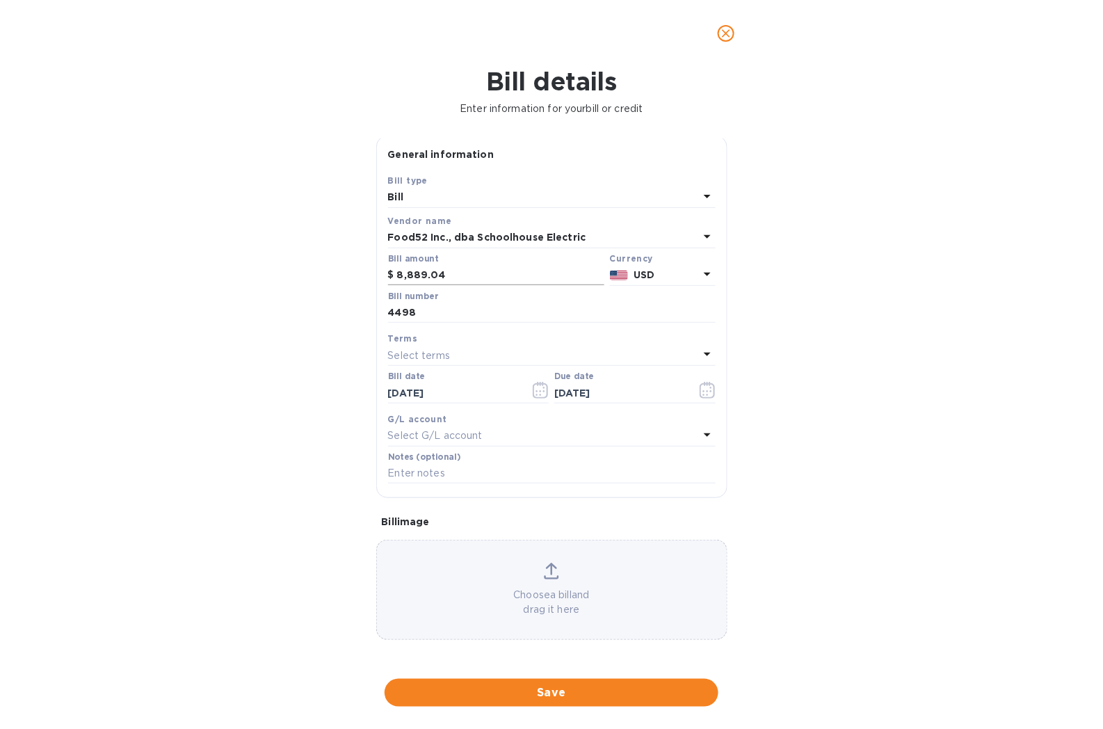
scroll to position [4, 0]
click at [447, 432] on p "Select G/L account" at bounding box center [435, 435] width 95 height 15
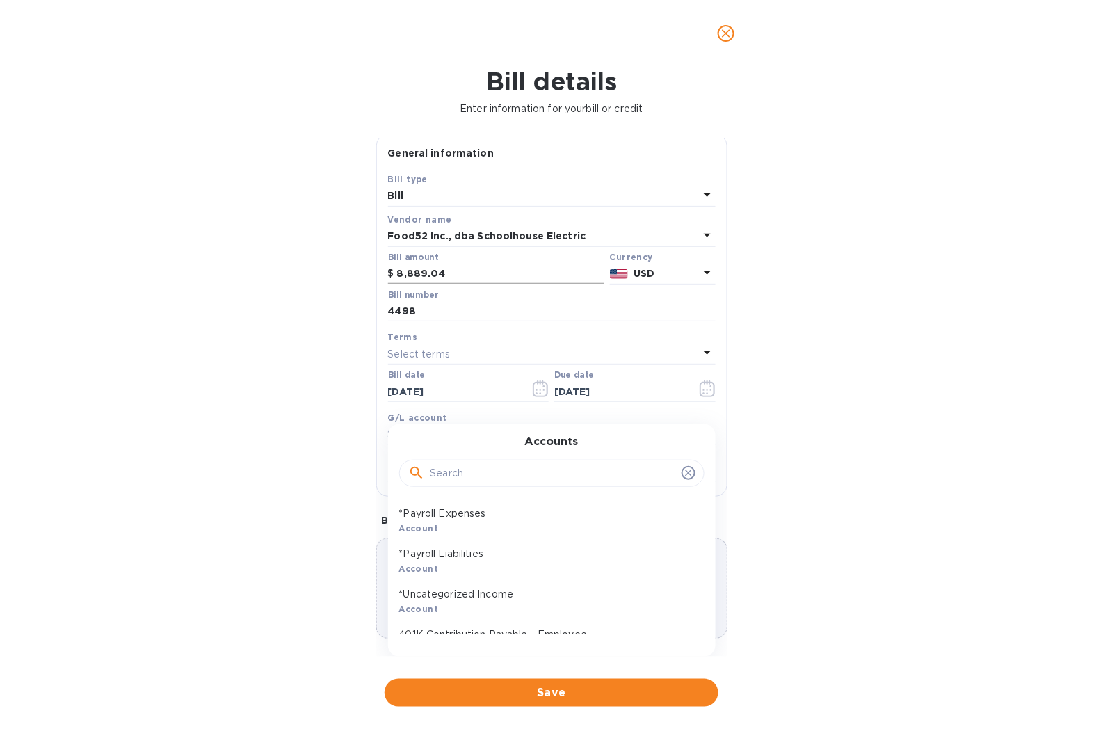
click at [456, 477] on input "text" at bounding box center [553, 473] width 246 height 21
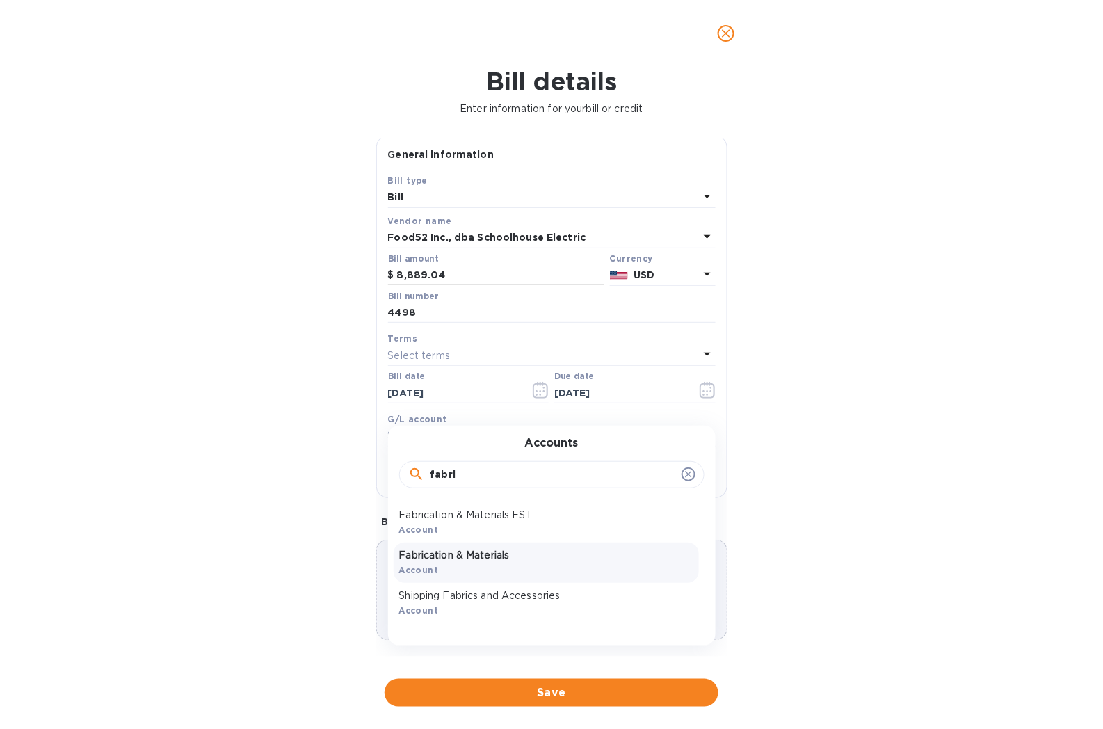
type input "fabri"
click at [471, 488] on p "Fabrication & Materials" at bounding box center [546, 555] width 294 height 15
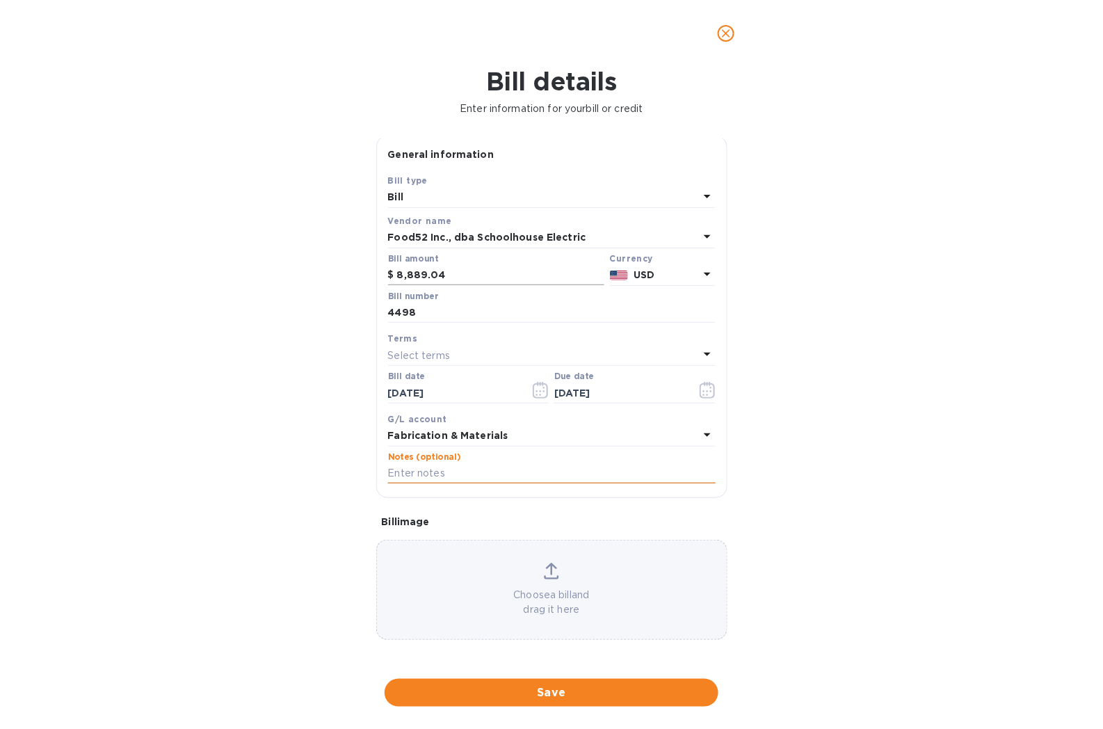
click at [504, 476] on input "text" at bounding box center [552, 473] width 328 height 21
paste input "4498_SchoolHouse"
click at [504, 476] on input "4498_SchoolHouse" at bounding box center [552, 473] width 328 height 21
type input "4498_SchoolHouse AIC GR"
click at [536, 488] on span "Save" at bounding box center [552, 692] width 312 height 17
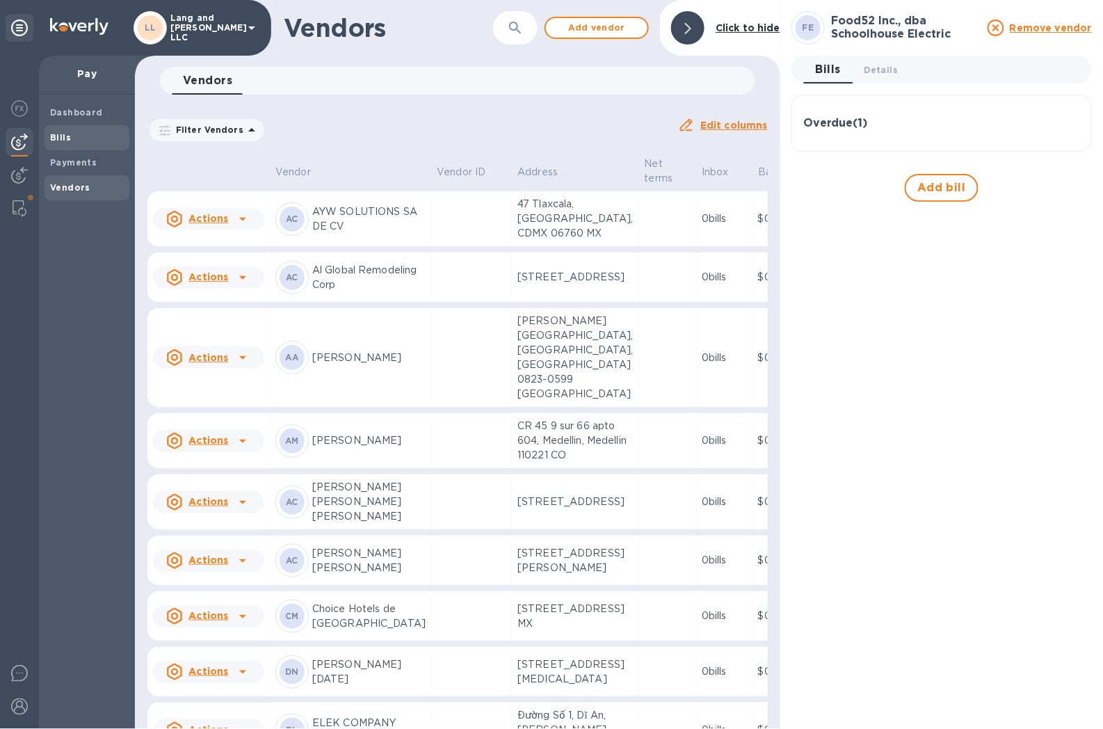
click at [78, 140] on span "Bills" at bounding box center [87, 138] width 74 height 14
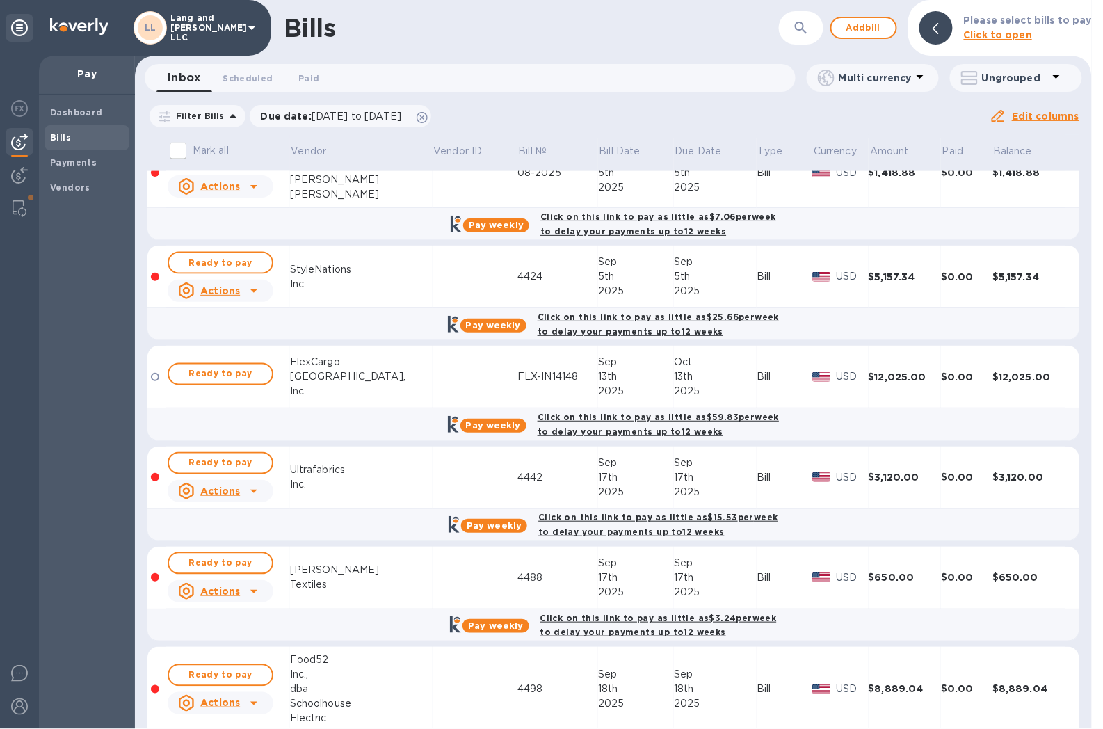
scroll to position [672, 0]
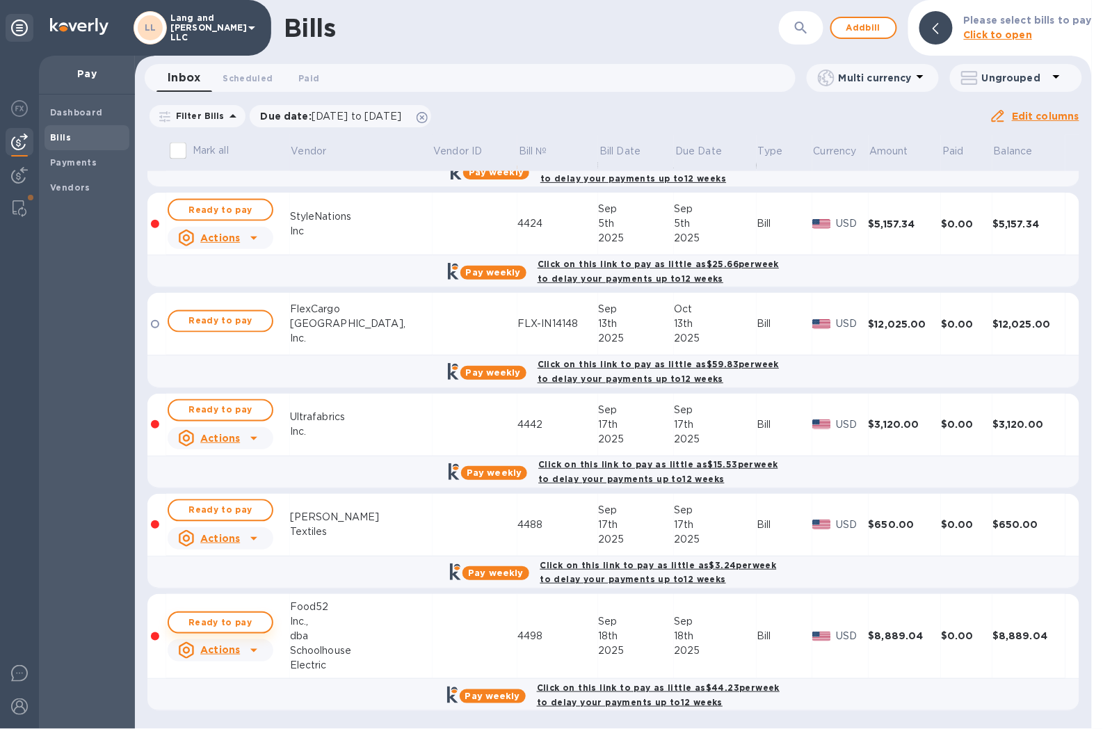
click at [249, 488] on span "Ready to pay" at bounding box center [220, 622] width 81 height 17
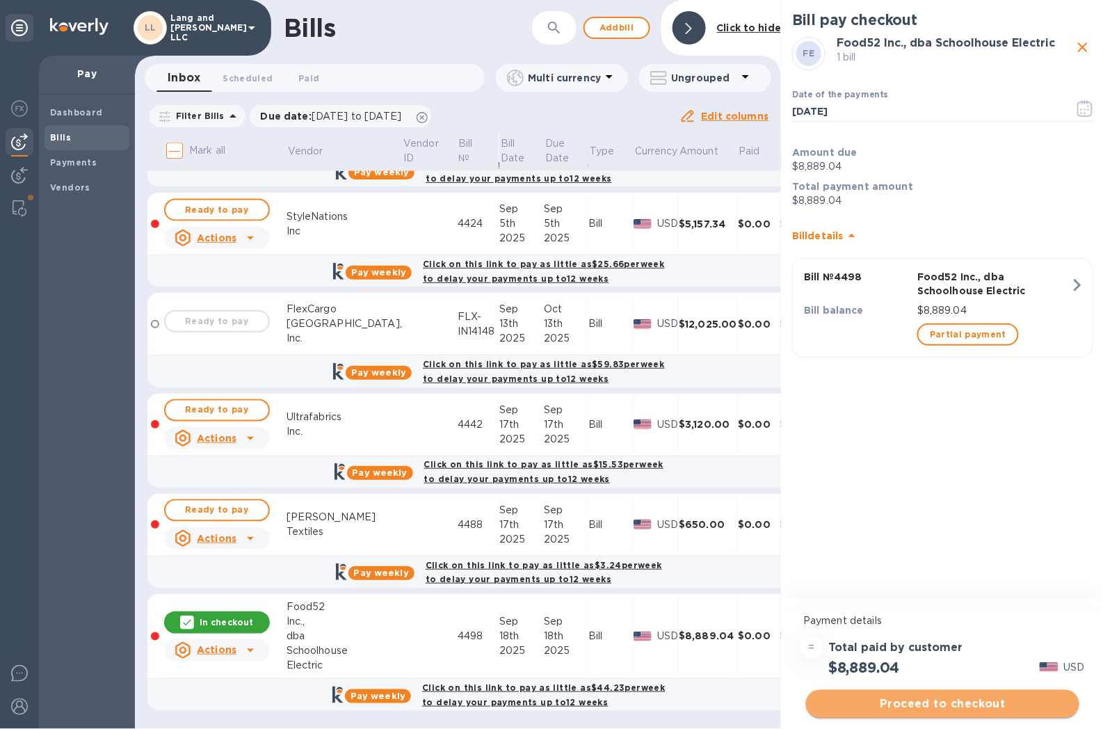
click at [947, 488] on span "Proceed to checkout" at bounding box center [942, 703] width 251 height 17
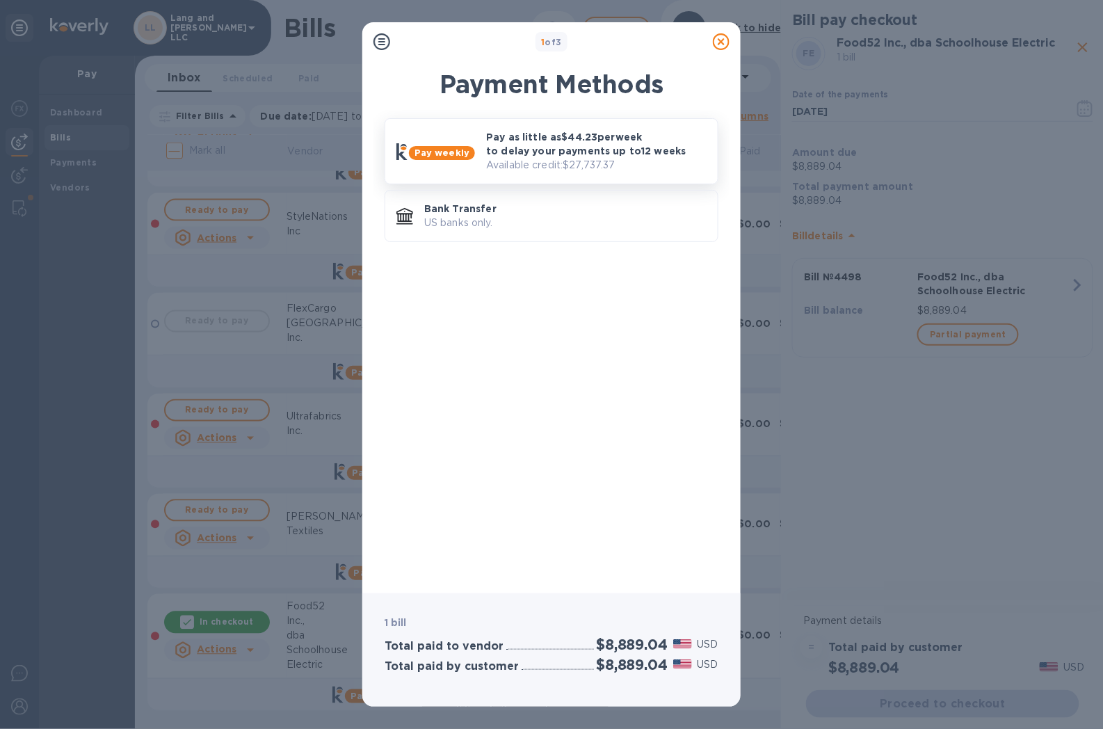
click at [531, 155] on p "Pay as little as $44.23 per week to delay your payments up to 12 weeks" at bounding box center [596, 144] width 220 height 28
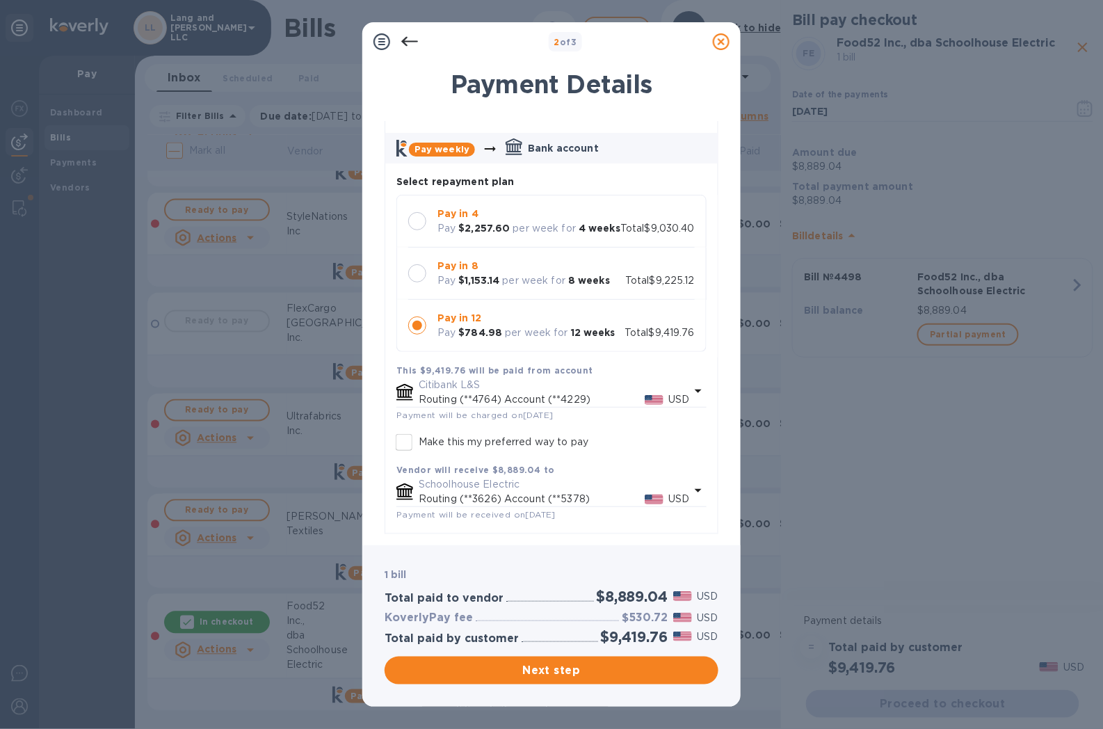
scroll to position [77, 0]
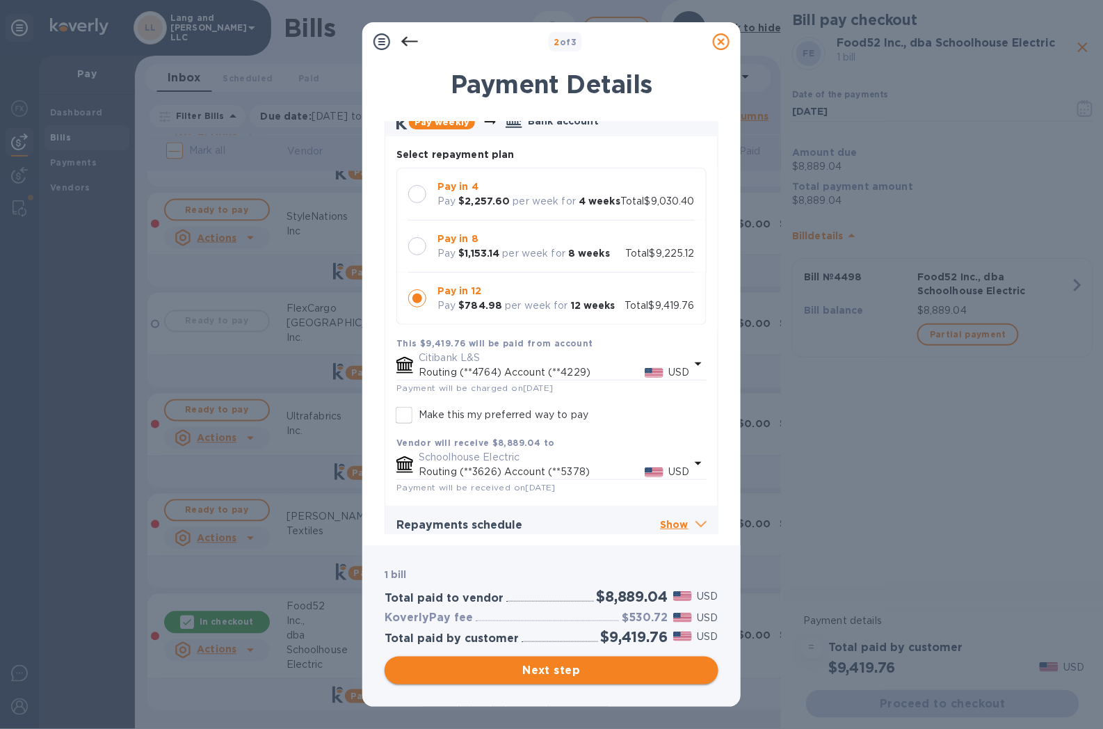
click at [576, 488] on span "Next step" at bounding box center [552, 670] width 312 height 17
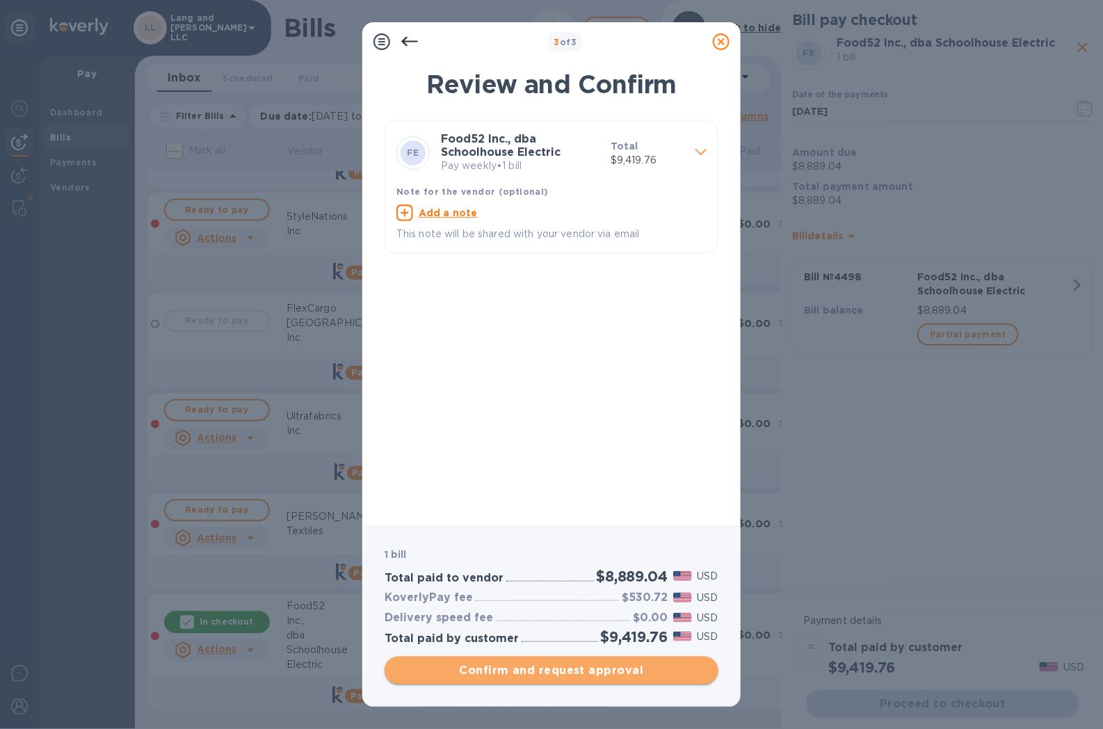
click at [562, 488] on span "Confirm and request approval" at bounding box center [552, 670] width 312 height 17
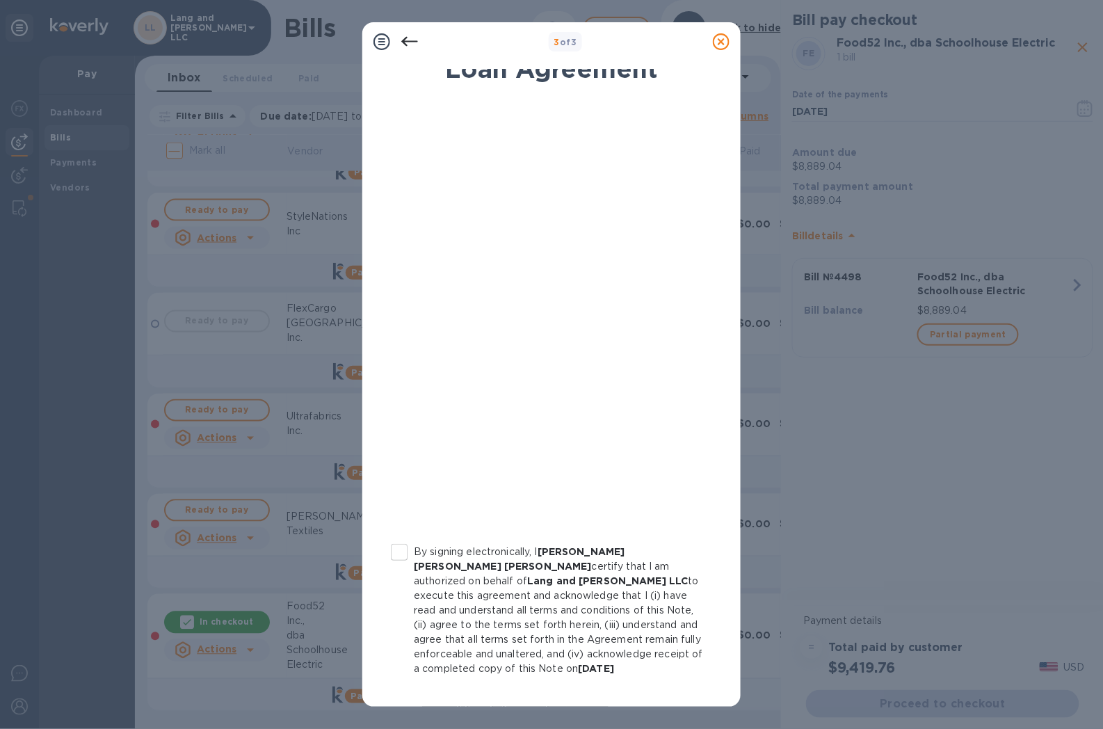
scroll to position [61, 0]
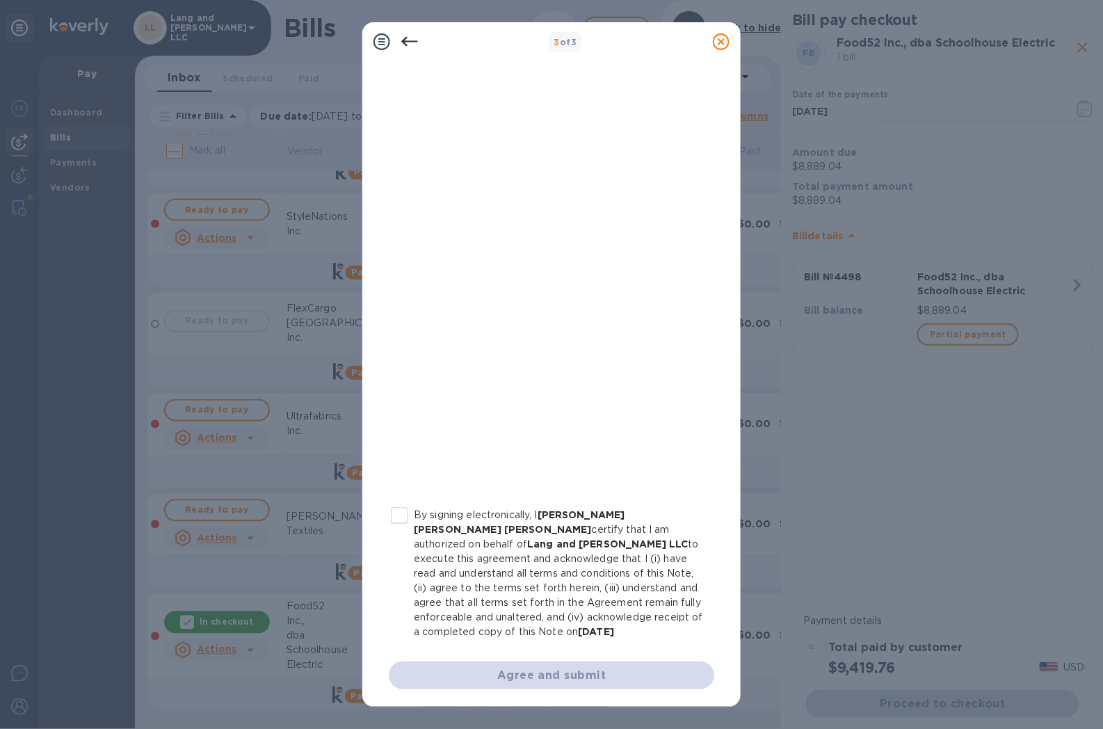
click at [402, 488] on input "By signing electronically, I [PERSON_NAME] [PERSON_NAME] [PERSON_NAME] certify …" at bounding box center [399, 515] width 29 height 29
checkbox input "true"
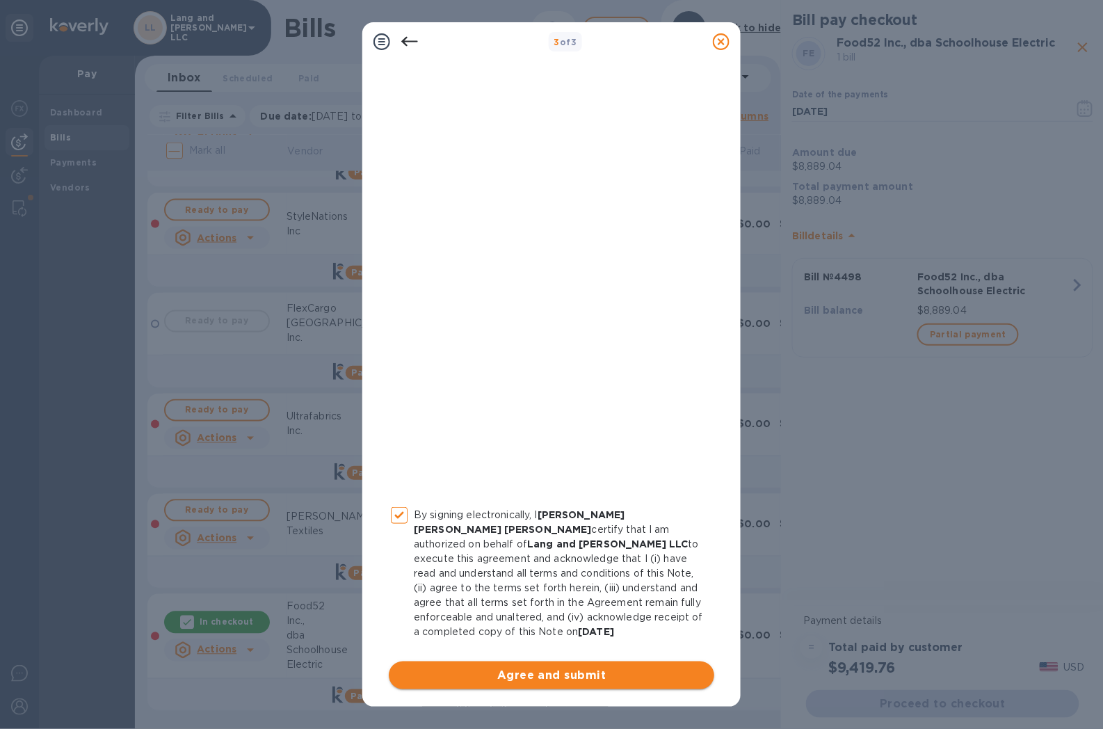
click at [579, 488] on span "Agree and submit" at bounding box center [551, 675] width 303 height 17
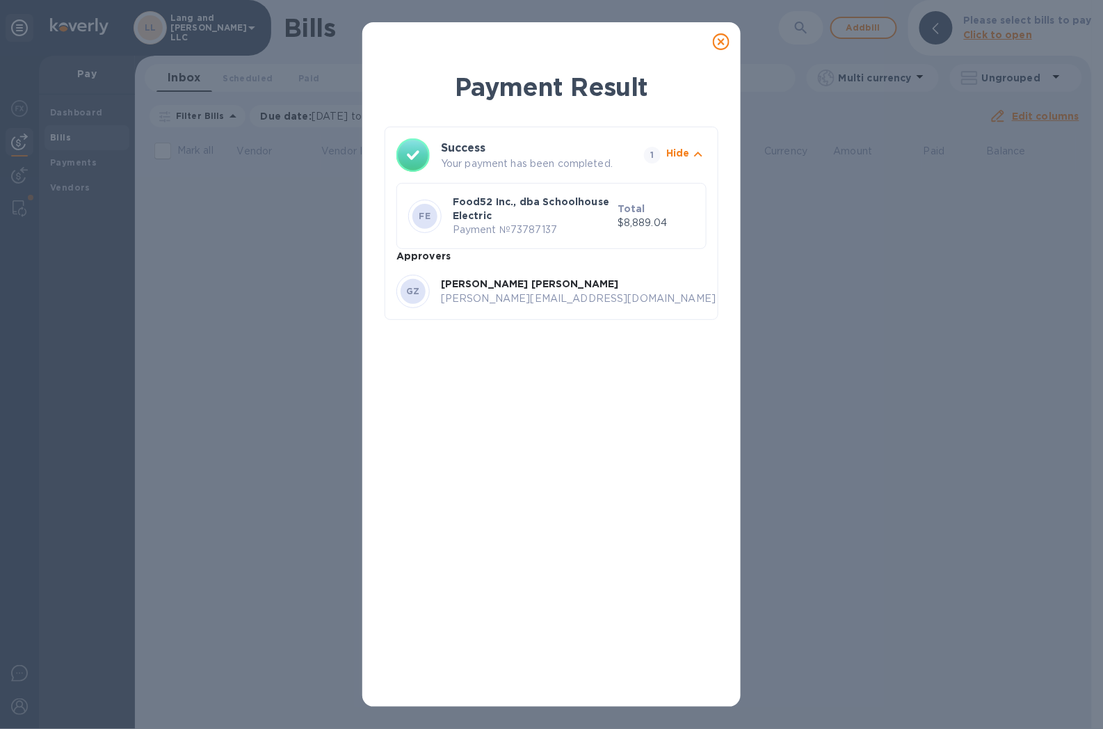
scroll to position [0, 0]
click at [721, 35] on icon at bounding box center [721, 41] width 17 height 17
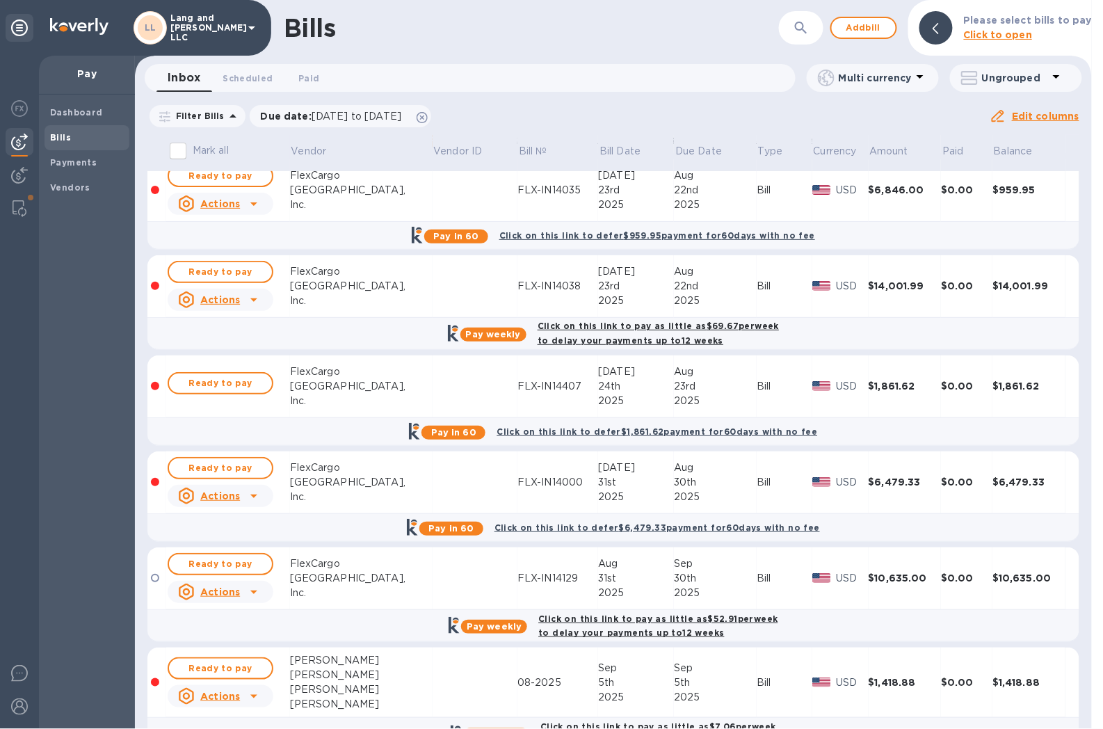
scroll to position [154, 0]
